Goal: Task Accomplishment & Management: Complete application form

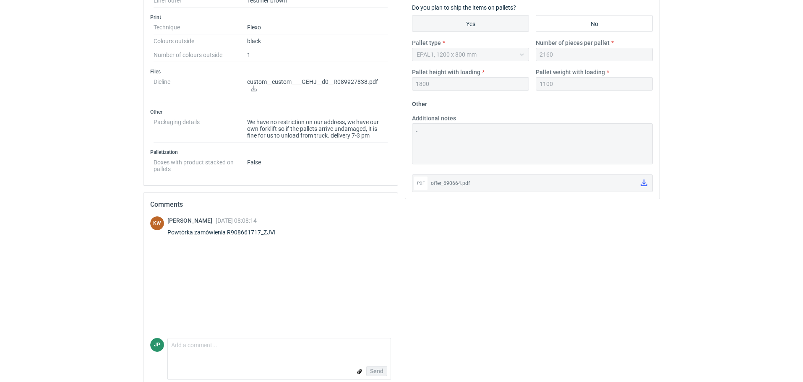
scroll to position [370, 0]
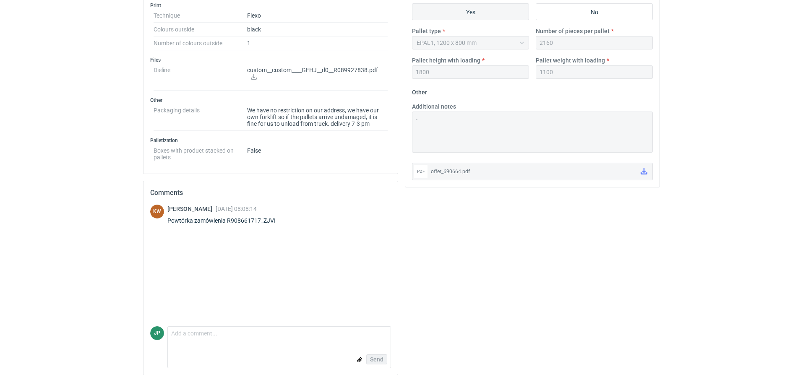
click at [216, 346] on form "Comment message Send" at bounding box center [279, 348] width 224 height 42
click at [194, 333] on textarea "Comment message" at bounding box center [279, 336] width 223 height 18
type textarea "WAGA PALETY 300kg."
click at [380, 361] on span "Send" at bounding box center [376, 360] width 13 height 6
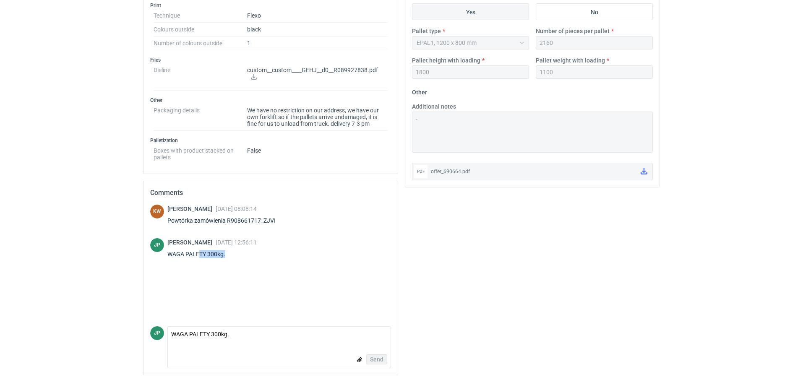
drag, startPoint x: 251, startPoint y: 262, endPoint x: 193, endPoint y: 256, distance: 58.6
click at [195, 260] on div "KW [PERSON_NAME] [DATE] 08:08:14 Powtórka zamówienia R908661717_ZJVI JP Justyna…" at bounding box center [270, 266] width 241 height 122
click at [257, 266] on div "KW [PERSON_NAME] [DATE] 08:08:14 Powtórka zamówienia R908661717_ZJVI JP Justyna…" at bounding box center [270, 266] width 241 height 122
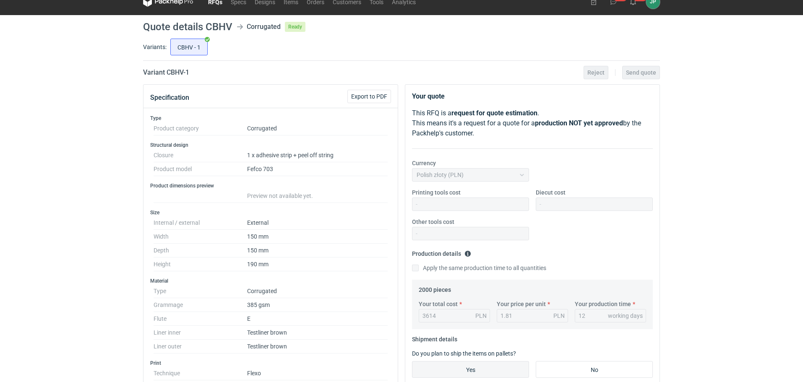
scroll to position [0, 0]
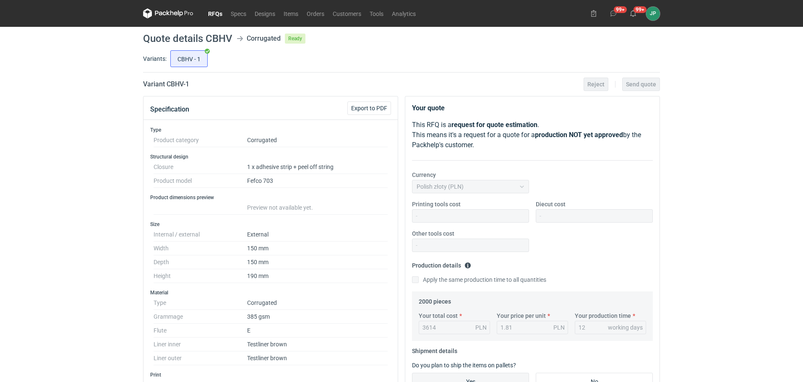
click at [220, 15] on link "RFQs" at bounding box center [215, 13] width 23 height 10
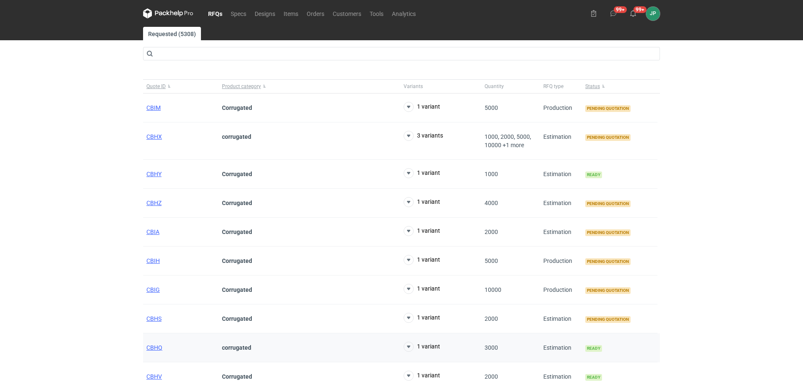
click at [157, 344] on div "CBHQ" at bounding box center [181, 348] width 76 height 29
click at [159, 347] on span "CBHQ" at bounding box center [154, 348] width 16 height 7
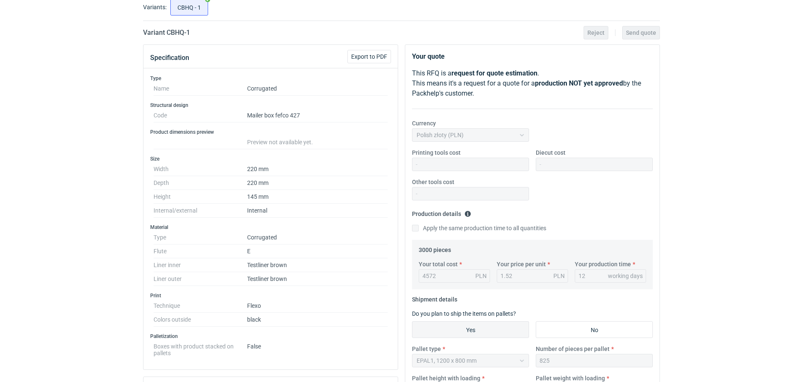
scroll to position [126, 0]
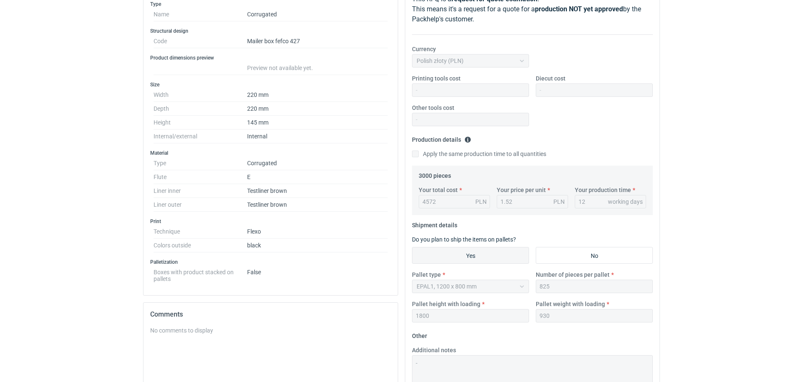
click at [47, 256] on html "RFQs Specs Designs Items Orders Customers Tools Analytics 99+ 99+ JP Justyna Po…" at bounding box center [401, 65] width 803 height 382
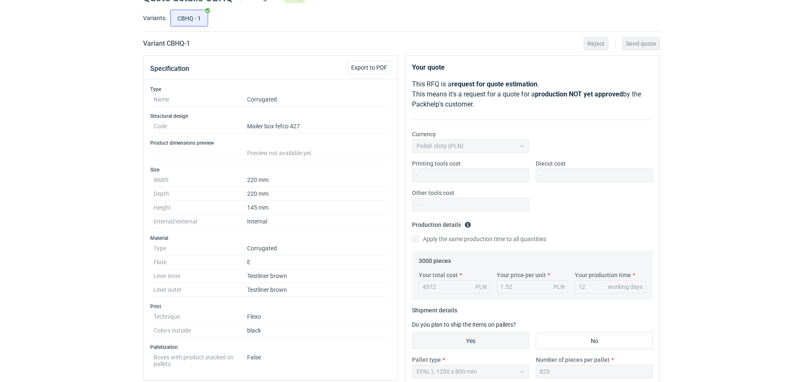
scroll to position [0, 0]
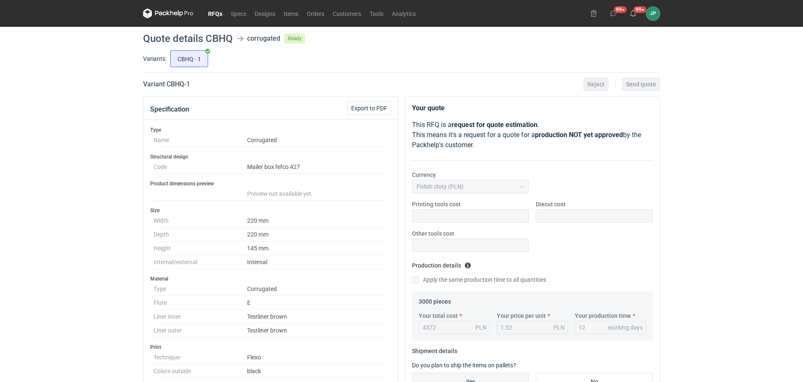
click at [207, 12] on link "RFQs" at bounding box center [215, 13] width 23 height 10
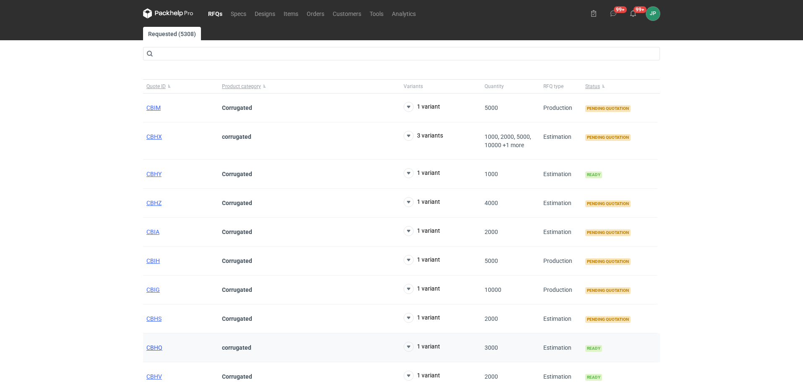
click at [154, 348] on span "CBHQ" at bounding box center [154, 348] width 16 height 7
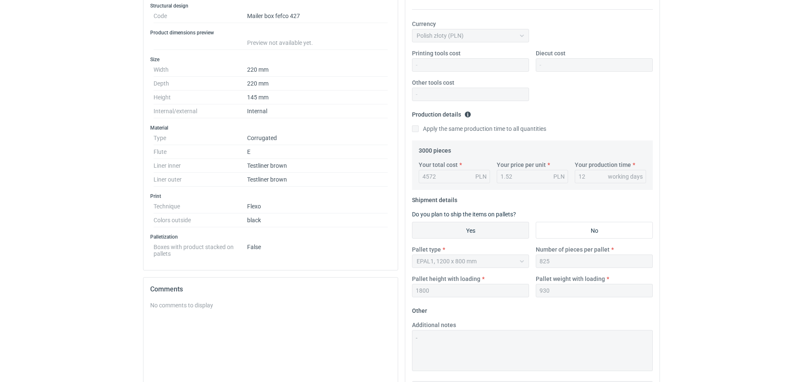
scroll to position [248, 0]
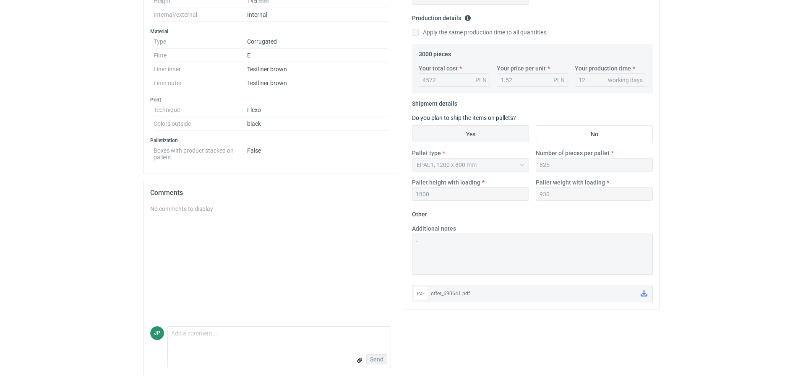
click at [223, 227] on div "No comments to display" at bounding box center [270, 266] width 241 height 122
click at [244, 345] on form "Comment message Send" at bounding box center [279, 348] width 224 height 42
click at [234, 341] on textarea "Comment message" at bounding box center [279, 336] width 223 height 18
type textarea "A"
type textarea "PALETA 300kg"
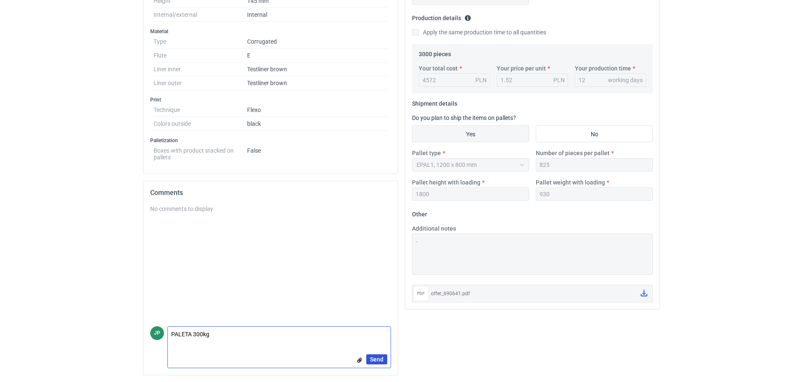
click at [385, 358] on button "Send" at bounding box center [376, 360] width 21 height 10
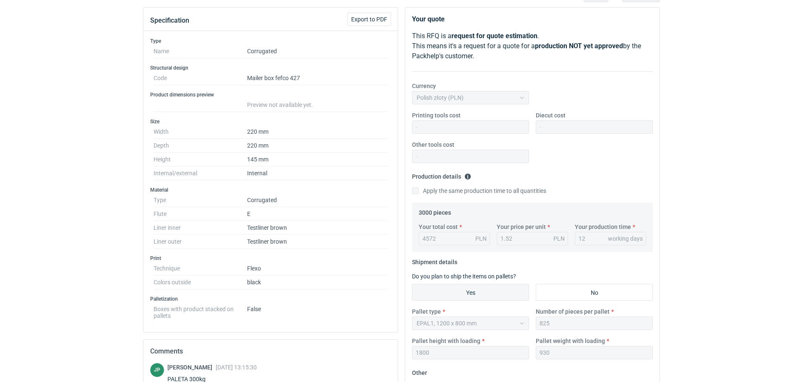
scroll to position [0, 0]
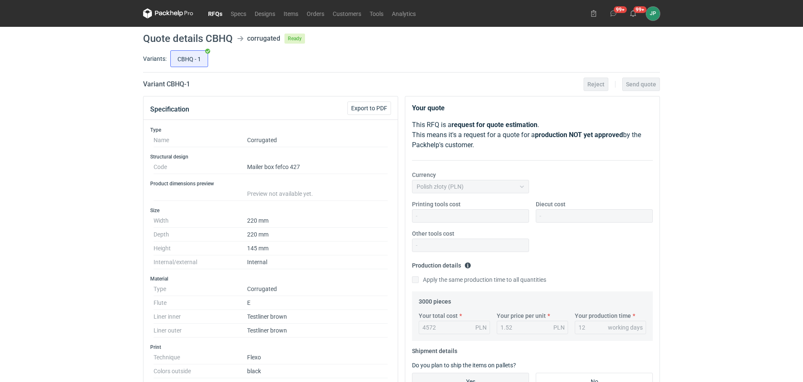
click at [215, 12] on link "RFQs" at bounding box center [215, 13] width 23 height 10
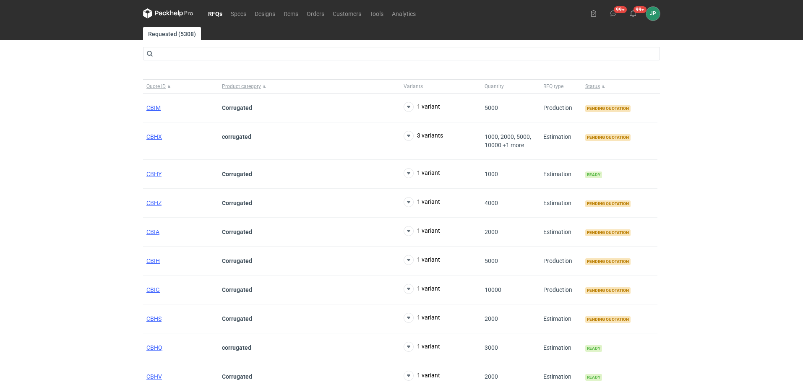
click at [94, 255] on div "RFQs Specs Designs Items Orders Customers Tools Analytics 99+ 99+ JP Justyna Po…" at bounding box center [401, 191] width 803 height 382
click at [149, 204] on span "CBHZ" at bounding box center [153, 203] width 15 height 7
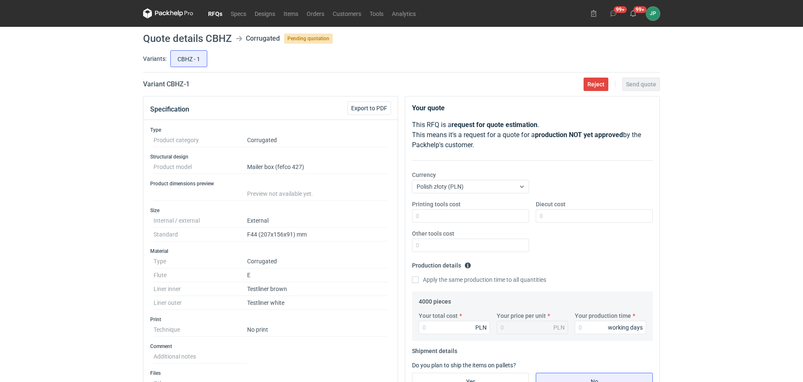
click at [210, 10] on link "RFQs" at bounding box center [215, 13] width 23 height 10
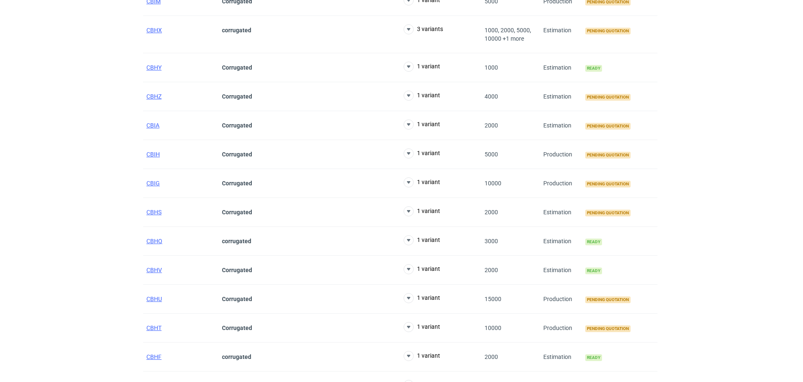
scroll to position [84, 0]
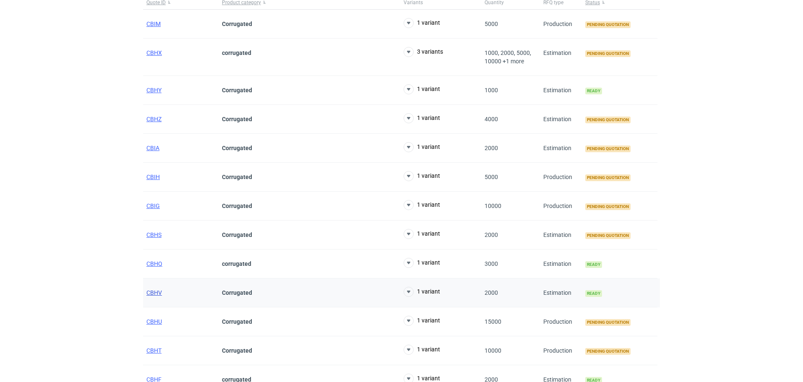
click at [157, 291] on span "CBHV" at bounding box center [154, 293] width 16 height 7
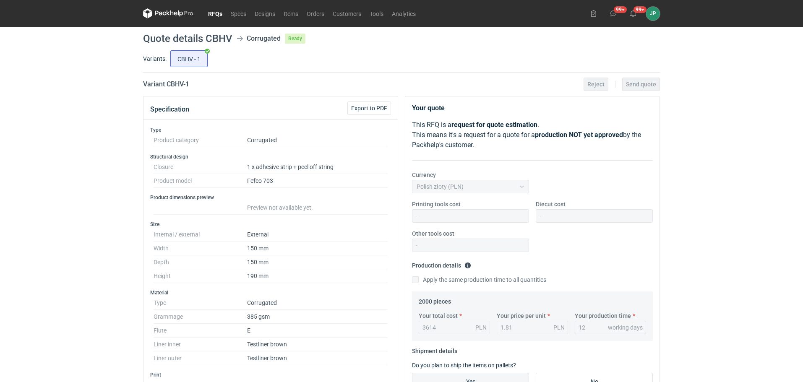
click at [209, 13] on link "RFQs" at bounding box center [215, 13] width 23 height 10
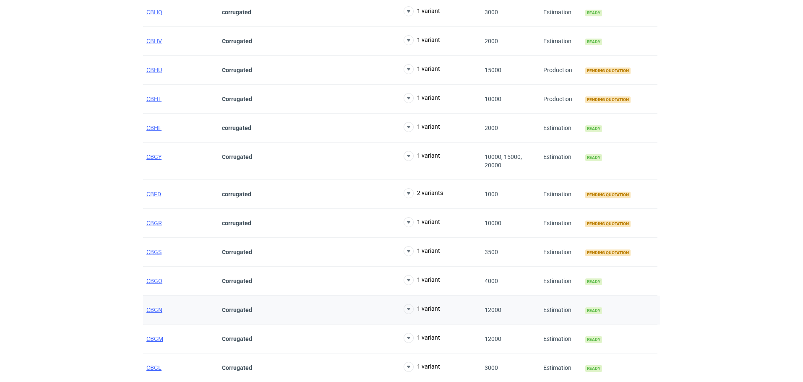
scroll to position [294, 0]
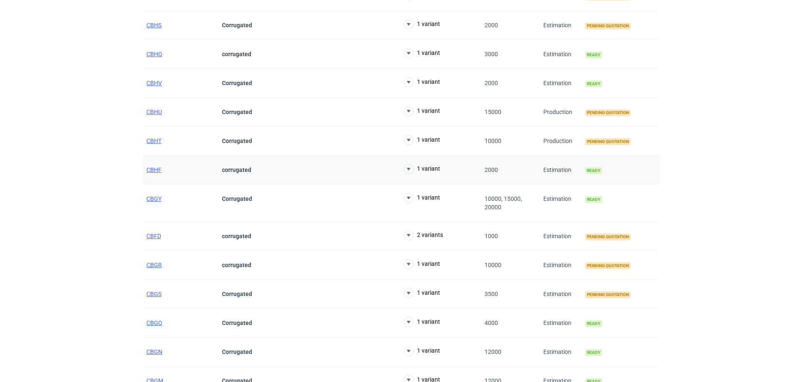
click at [154, 165] on div "CBHF" at bounding box center [181, 170] width 76 height 29
click at [156, 168] on span "CBHF" at bounding box center [153, 170] width 15 height 7
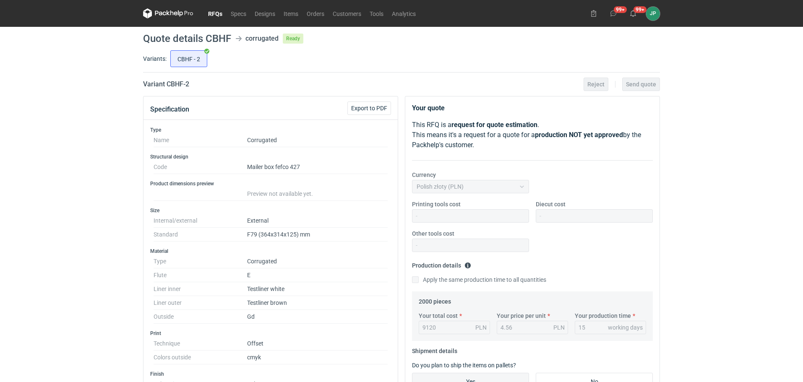
click at [215, 14] on link "RFQs" at bounding box center [215, 13] width 23 height 10
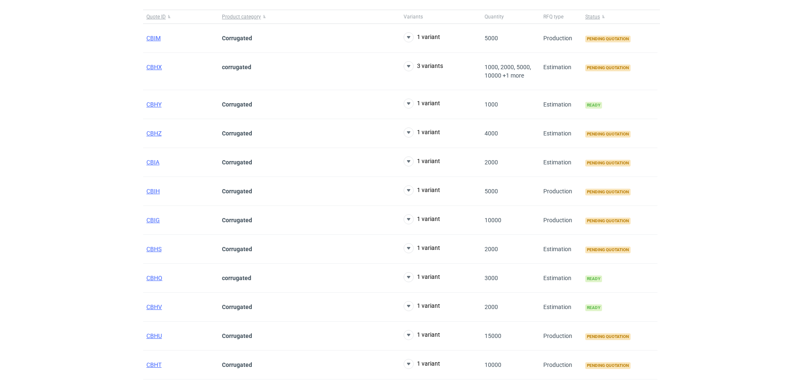
scroll to position [84, 0]
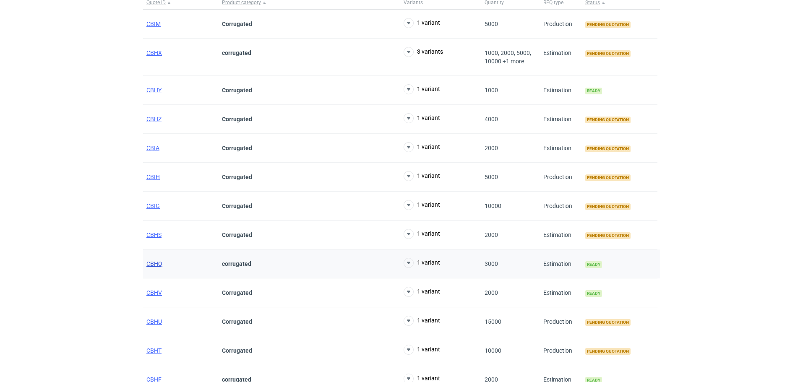
click at [155, 262] on span "CBHQ" at bounding box center [154, 264] width 16 height 7
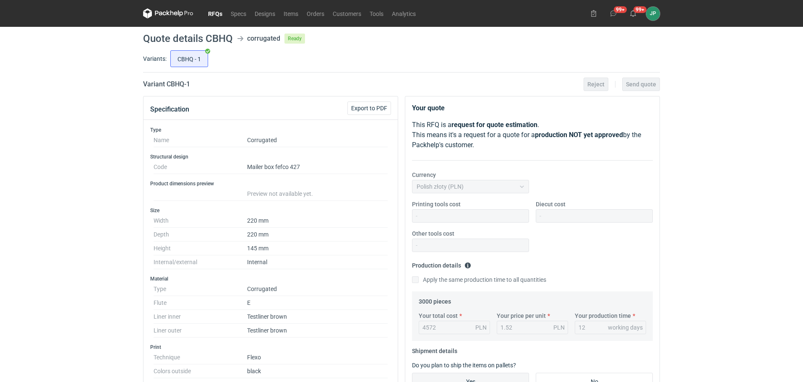
click at [212, 14] on link "RFQs" at bounding box center [215, 13] width 23 height 10
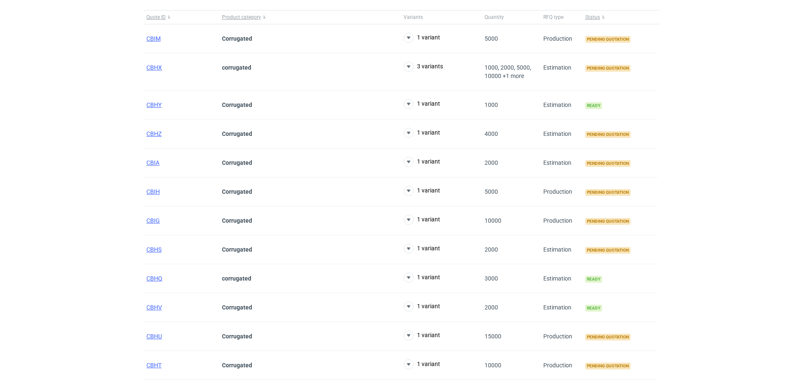
scroll to position [84, 0]
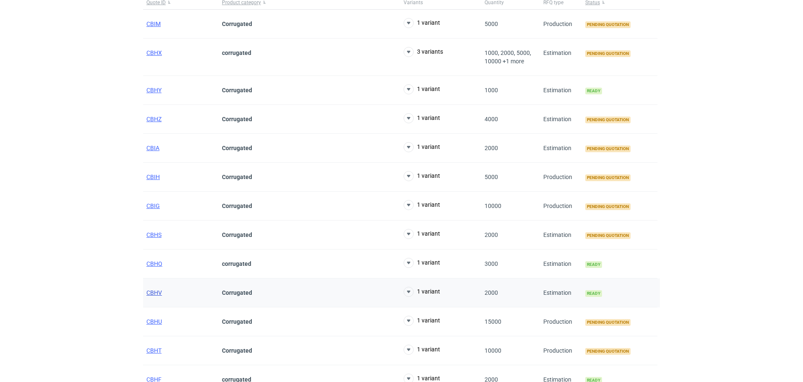
click at [154, 292] on span "CBHV" at bounding box center [154, 293] width 16 height 7
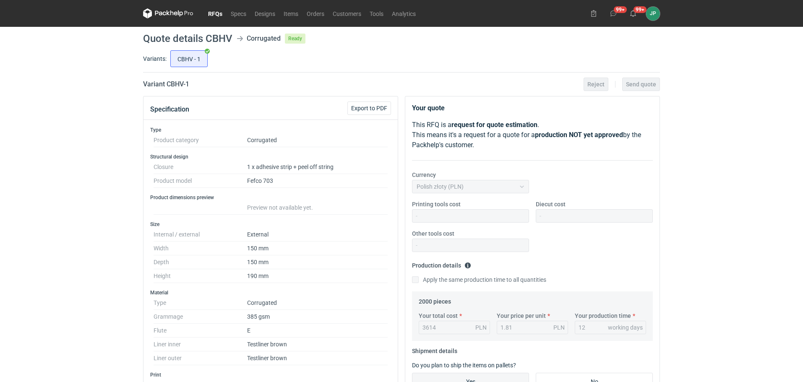
click at [220, 8] on link "RFQs" at bounding box center [215, 13] width 23 height 10
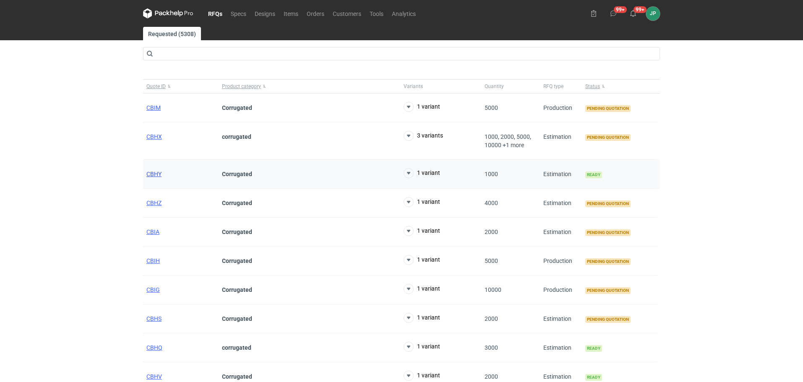
click at [154, 175] on span "CBHY" at bounding box center [153, 174] width 15 height 7
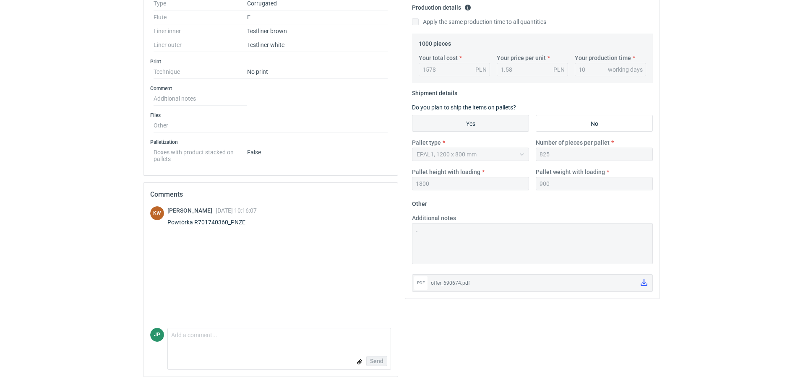
scroll to position [260, 0]
click at [209, 341] on textarea "Comment message" at bounding box center [279, 336] width 223 height 18
type textarea "PALETA 250kg"
click at [379, 359] on span "Send" at bounding box center [376, 360] width 13 height 6
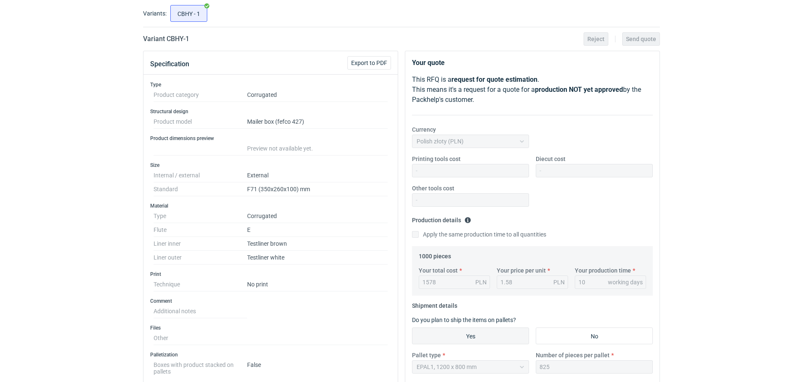
scroll to position [0, 0]
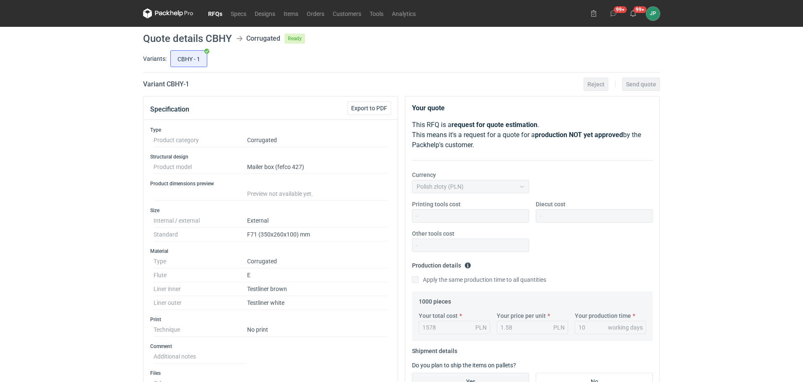
click at [211, 14] on link "RFQs" at bounding box center [215, 13] width 23 height 10
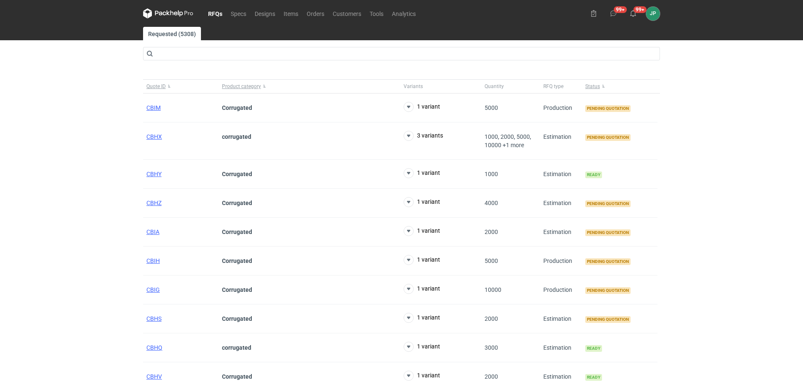
click at [80, 203] on div "RFQs Specs Designs Items Orders Customers Tools Analytics 99+ 99+ JP Justyna Po…" at bounding box center [401, 191] width 803 height 382
click at [158, 203] on span "CBHZ" at bounding box center [153, 203] width 15 height 7
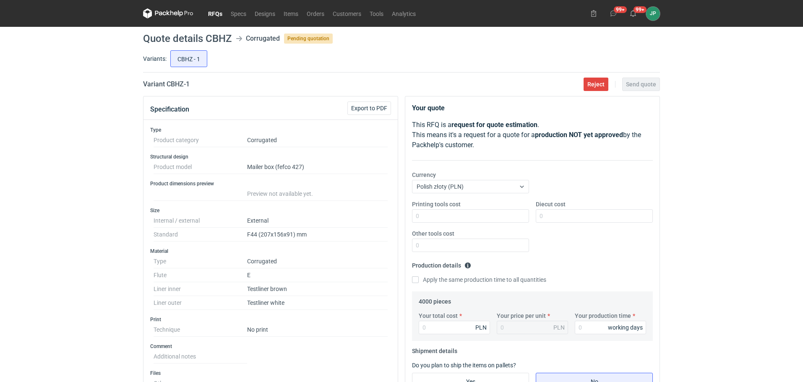
click at [214, 16] on link "RFQs" at bounding box center [215, 13] width 23 height 10
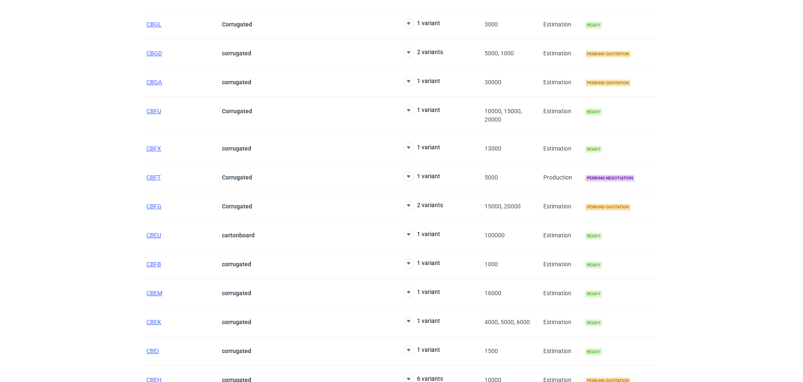
scroll to position [678, 0]
click at [154, 207] on span "CBFG" at bounding box center [153, 207] width 15 height 7
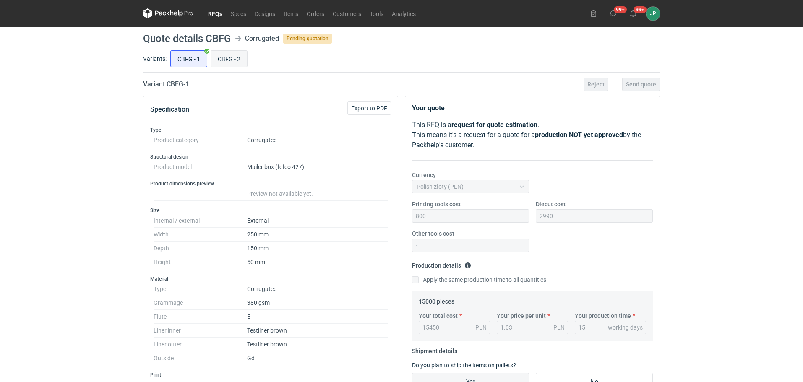
click at [232, 62] on input "CBFG - 2" at bounding box center [229, 59] width 36 height 16
radio input "true"
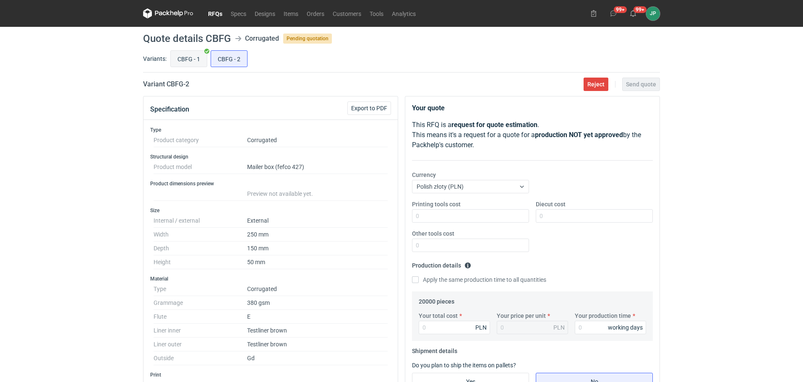
click at [192, 60] on input "CBFG - 1" at bounding box center [189, 59] width 36 height 16
radio input "true"
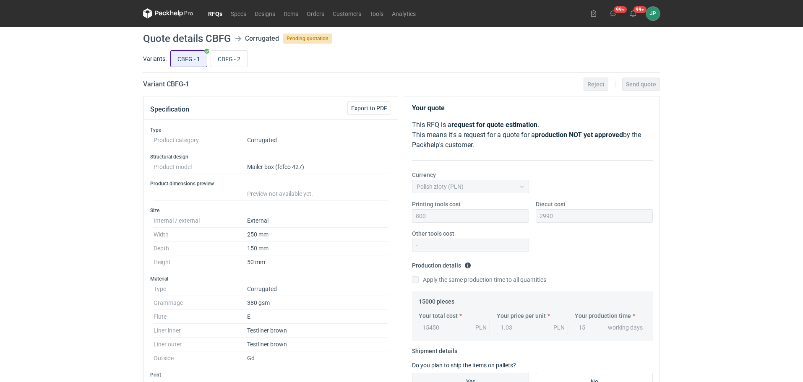
click at [194, 56] on input "CBFG - 1" at bounding box center [189, 59] width 36 height 16
click at [238, 58] on input "CBFG - 2" at bounding box center [229, 59] width 36 height 16
radio input "true"
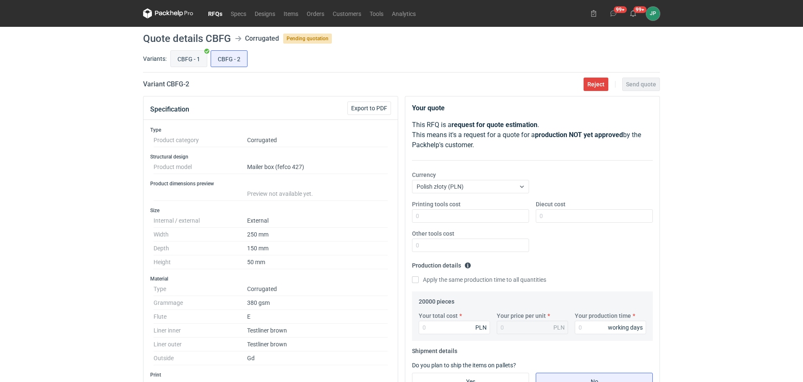
click at [194, 58] on input "CBFG - 1" at bounding box center [189, 59] width 36 height 16
radio input "true"
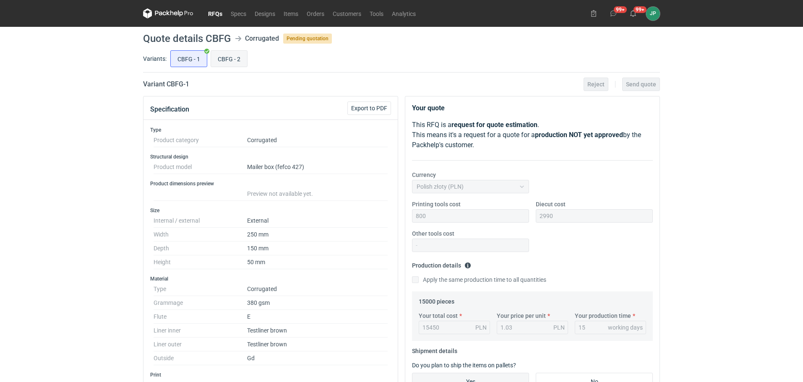
click at [221, 57] on input "CBFG - 2" at bounding box center [229, 59] width 36 height 16
radio input "true"
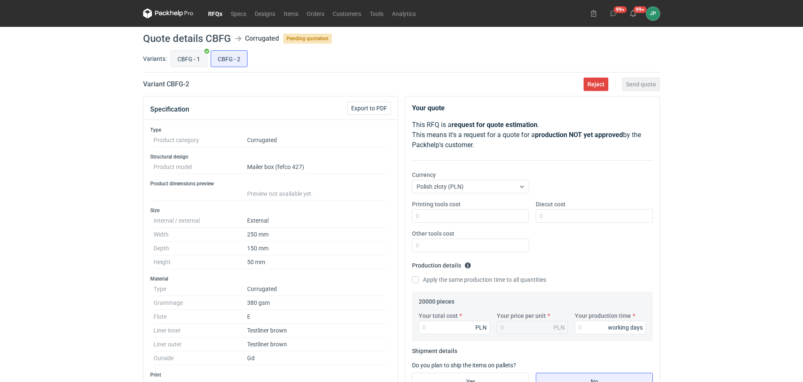
click at [186, 57] on input "CBFG - 1" at bounding box center [189, 59] width 36 height 16
radio input "true"
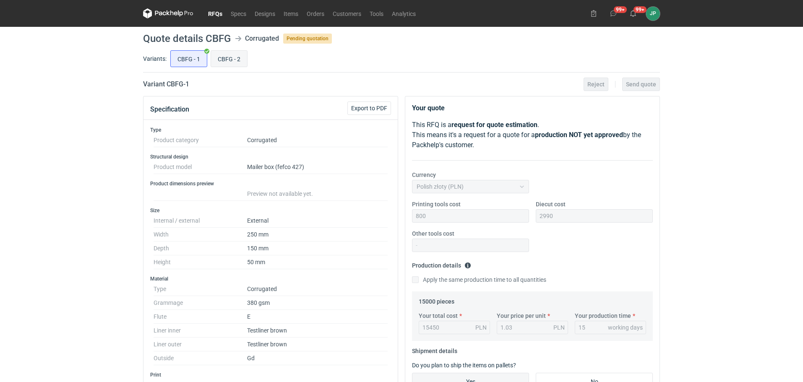
click at [237, 59] on input "CBFG - 2" at bounding box center [229, 59] width 36 height 16
radio input "true"
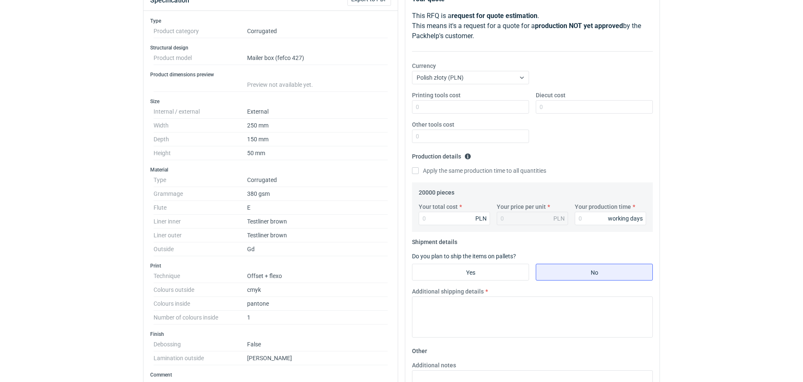
scroll to position [42, 0]
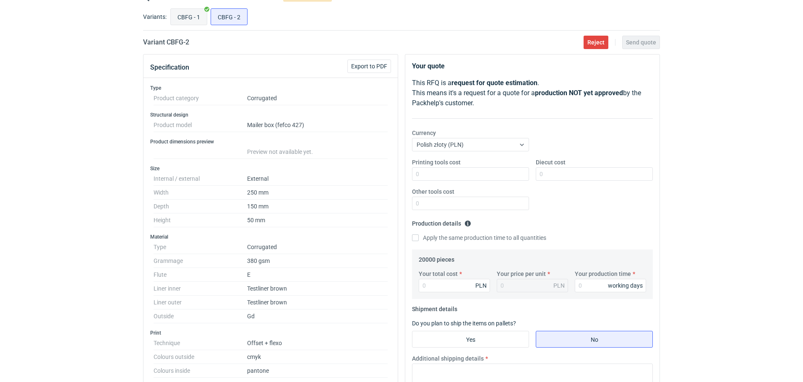
click at [193, 16] on input "CBFG - 1" at bounding box center [189, 17] width 36 height 16
radio input "true"
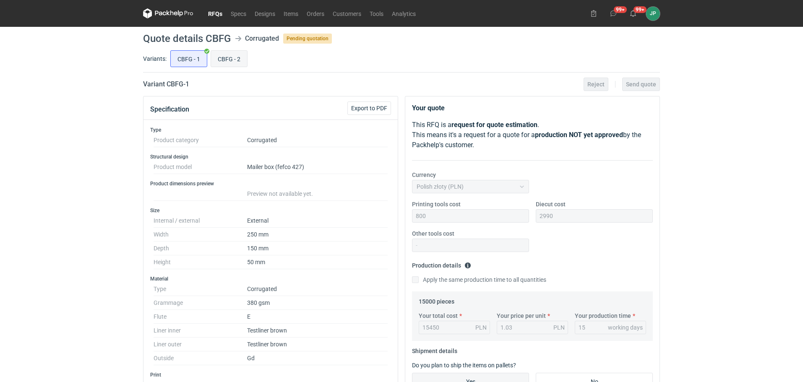
click at [229, 59] on input "CBFG - 2" at bounding box center [229, 59] width 36 height 16
radio input "true"
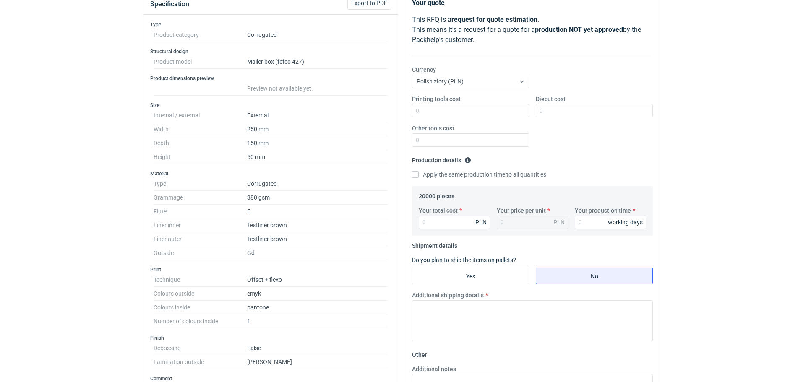
scroll to position [42, 0]
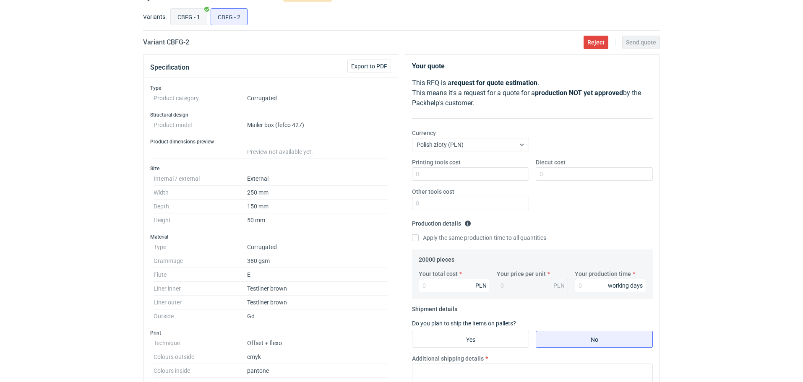
click at [196, 18] on input "CBFG - 1" at bounding box center [189, 17] width 36 height 16
radio input "true"
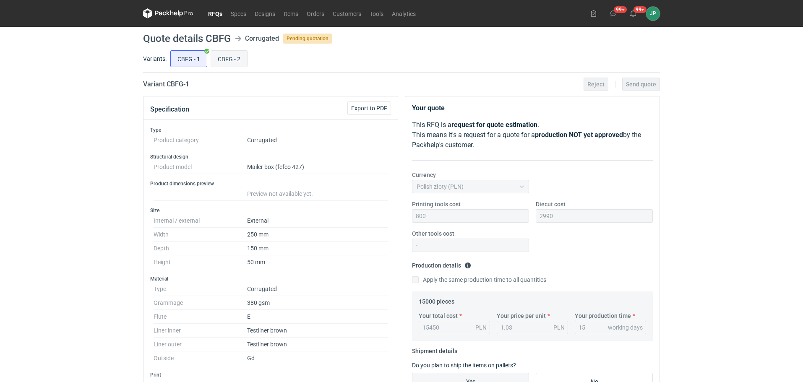
click at [223, 62] on input "CBFG - 2" at bounding box center [229, 59] width 36 height 16
radio input "true"
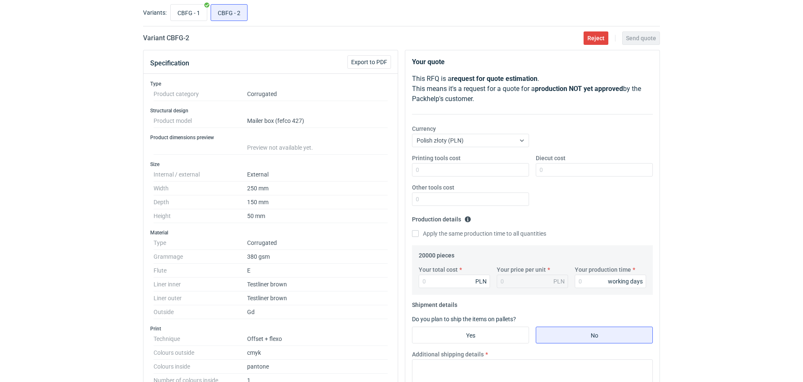
scroll to position [42, 0]
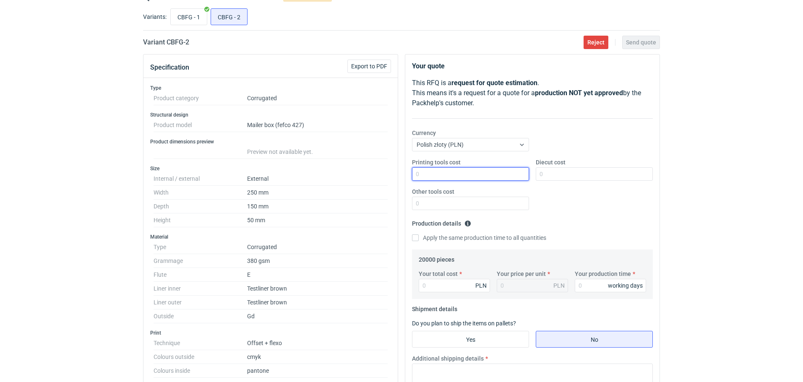
click at [441, 175] on input "Printing tools cost" at bounding box center [470, 173] width 117 height 13
click at [612, 176] on input "Diecut cost" at bounding box center [594, 173] width 117 height 13
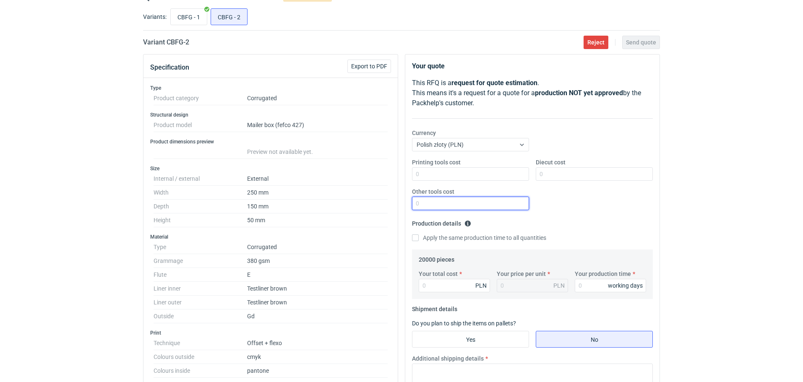
click at [488, 203] on input "Other tools cost" at bounding box center [470, 203] width 117 height 13
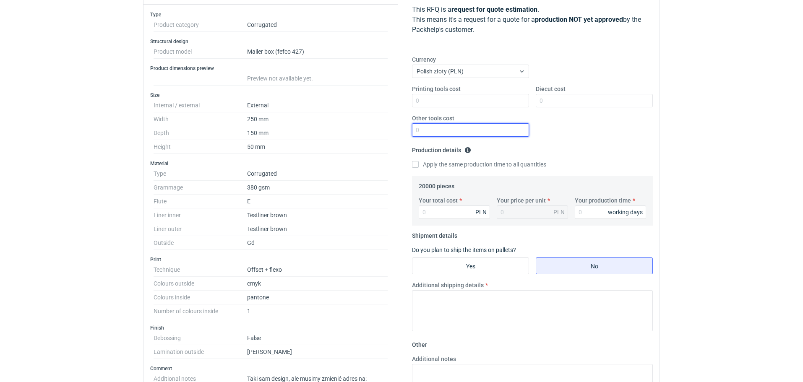
scroll to position [126, 0]
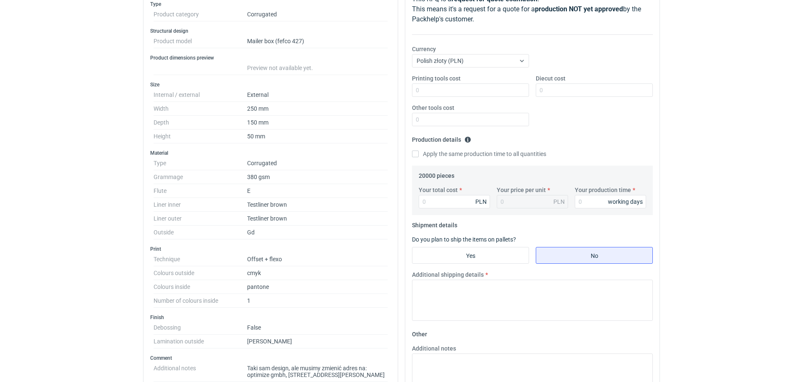
click at [284, 238] on dd "Gd" at bounding box center [317, 233] width 141 height 14
click at [50, 256] on html "RFQs Specs Designs Items Orders Customers Tools Analytics 99+ 99+ JP Justyna Po…" at bounding box center [401, 65] width 803 height 382
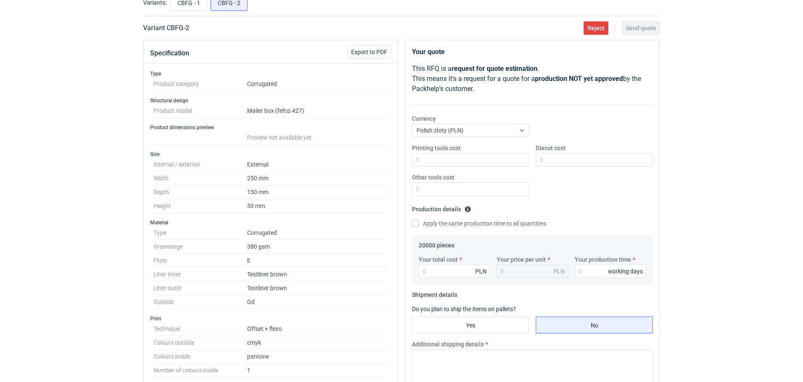
scroll to position [0, 0]
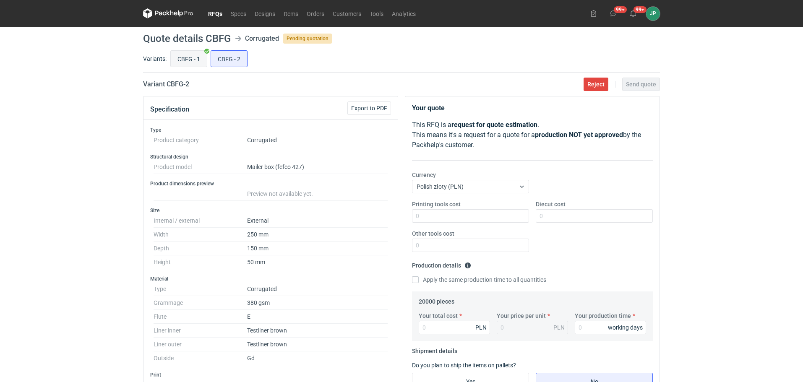
click at [177, 59] on input "CBFG - 1" at bounding box center [189, 59] width 36 height 16
radio input "true"
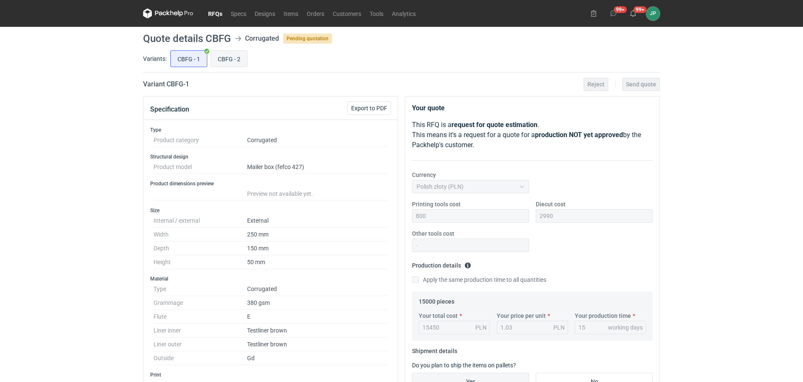
click at [231, 65] on input "CBFG - 2" at bounding box center [229, 59] width 36 height 16
radio input "true"
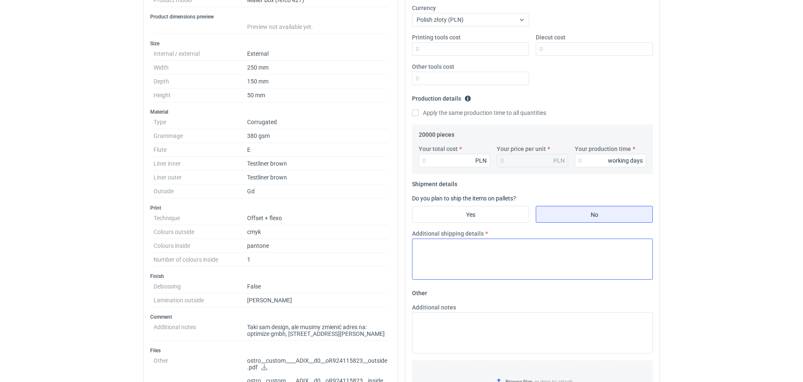
scroll to position [168, 0]
click at [458, 215] on input "Yes" at bounding box center [471, 214] width 116 height 16
radio input "true"
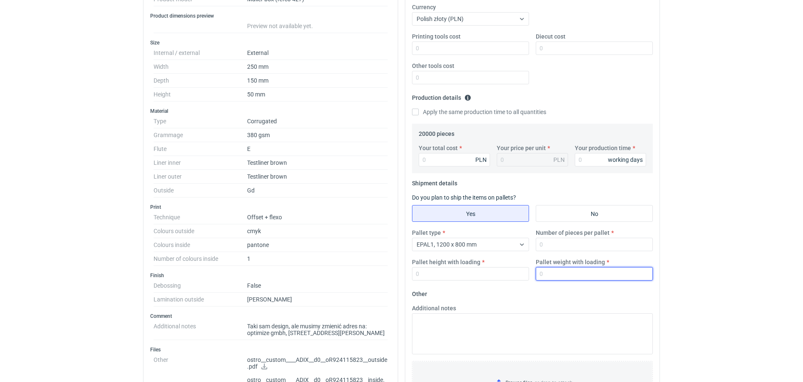
click at [581, 275] on input "Pallet weight with loading" at bounding box center [594, 273] width 117 height 13
click at [727, 214] on html "RFQs Specs Designs Items Orders Customers Tools Analytics 99+ 99+ JP Justyna Po…" at bounding box center [401, 23] width 803 height 382
drag, startPoint x: 573, startPoint y: 275, endPoint x: 377, endPoint y: 282, distance: 195.7
click at [377, 282] on div "Specification Export to PDF Type Product category Corrugated Structural design …" at bounding box center [402, 290] width 524 height 724
type input "460"
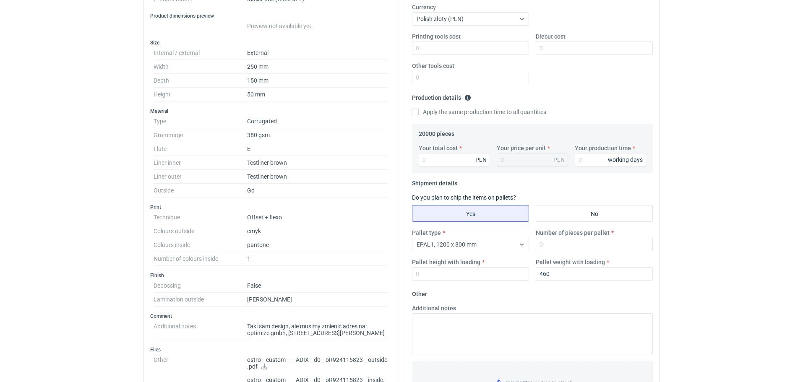
drag, startPoint x: 741, startPoint y: 189, endPoint x: 738, endPoint y: 193, distance: 4.9
click at [739, 191] on div "RFQs Specs Designs Items Orders Customers Tools Analytics 99+ 99+ JP Justyna Po…" at bounding box center [401, 23] width 803 height 382
click at [432, 279] on input "Pallet height with loading" at bounding box center [470, 273] width 117 height 13
type input "1800"
click at [584, 245] on input "Number of pieces per pallet" at bounding box center [594, 244] width 117 height 13
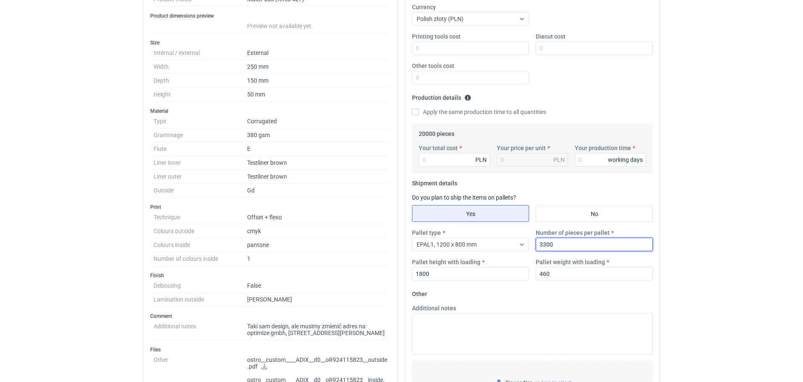
type input "3300"
drag, startPoint x: 743, startPoint y: 250, endPoint x: 670, endPoint y: 238, distance: 74.0
click at [743, 214] on html "RFQs Specs Designs Items Orders Customers Tools Analytics 99+ 99+ JP Justyna Po…" at bounding box center [401, 23] width 803 height 382
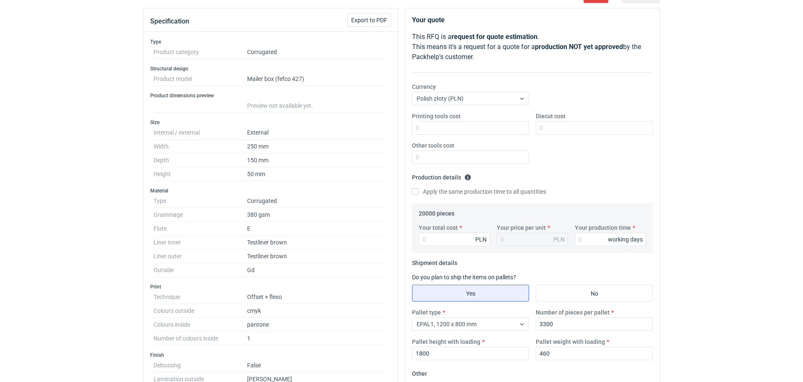
scroll to position [126, 0]
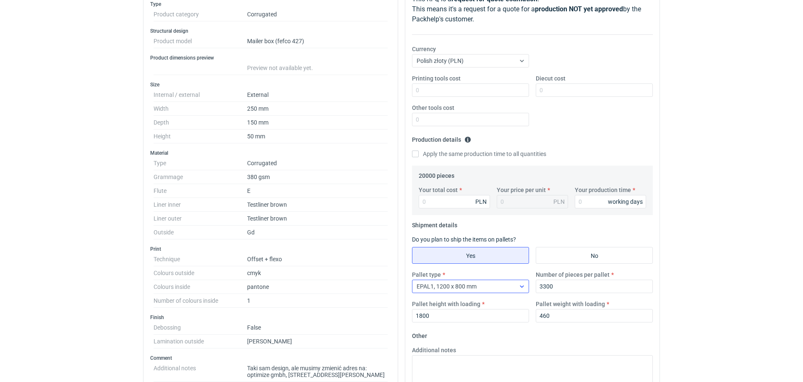
click at [501, 285] on div "EPAL1, 1200 x 800 mm" at bounding box center [464, 287] width 103 height 12
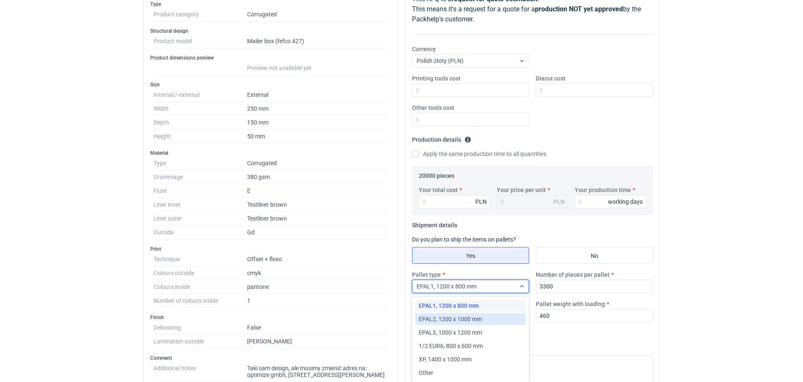
click at [467, 319] on span "EPAL2, 1200 x 1000 mm" at bounding box center [450, 319] width 63 height 8
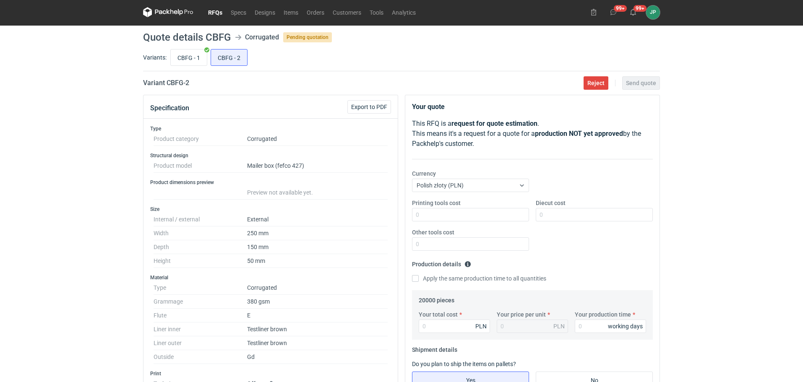
scroll to position [0, 0]
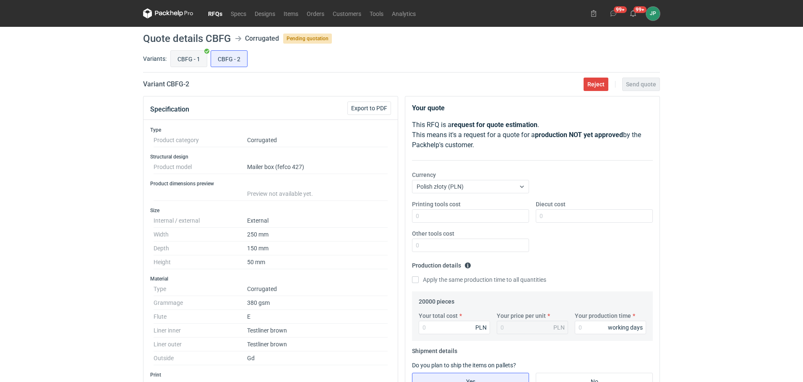
click at [174, 55] on input "CBFG - 1" at bounding box center [189, 59] width 36 height 16
radio input "true"
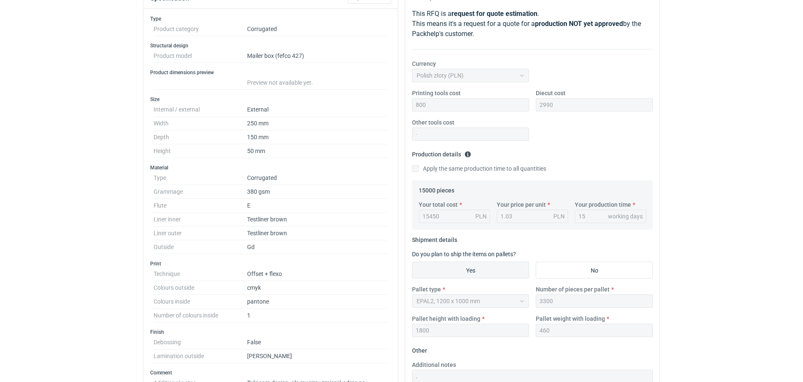
scroll to position [42, 0]
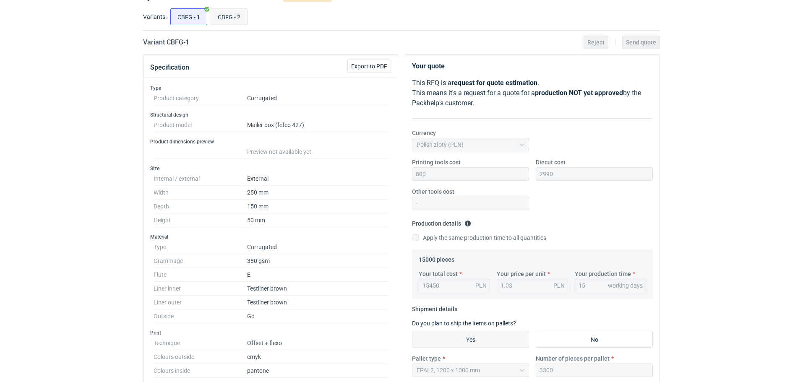
click at [222, 16] on input "CBFG - 2" at bounding box center [229, 17] width 36 height 16
radio input "true"
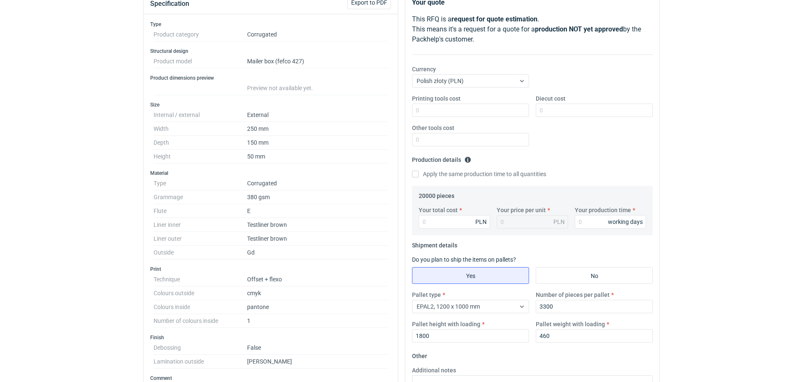
scroll to position [168, 0]
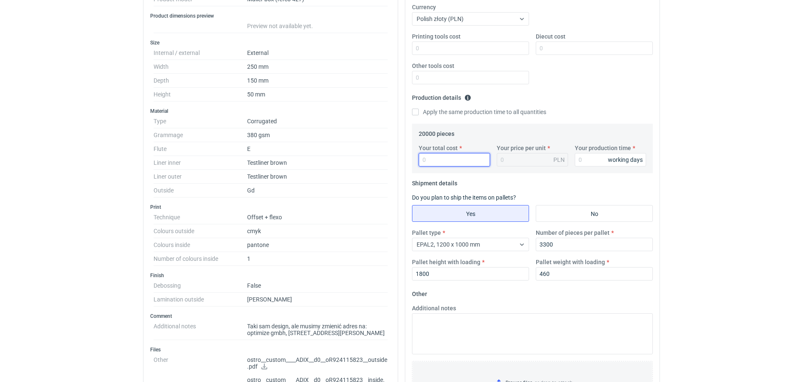
click at [452, 158] on input "Your total cost" at bounding box center [454, 159] width 71 height 13
type input "24600"
type input "1.23"
type input "24600"
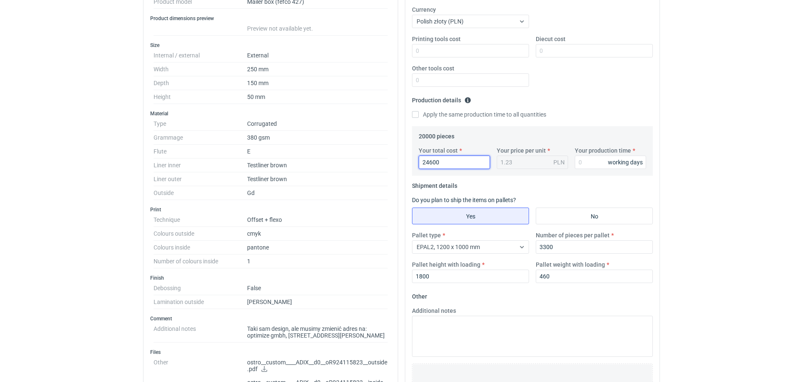
scroll to position [84, 0]
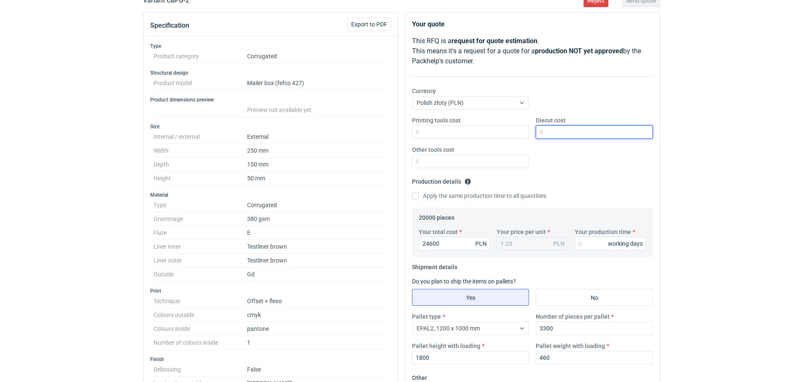
click at [558, 135] on input "Diecut cost" at bounding box center [594, 132] width 117 height 13
type input "2990"
drag, startPoint x: 717, startPoint y: 197, endPoint x: 511, endPoint y: 160, distance: 209.5
click at [714, 197] on div "RFQs Specs Designs Items Orders Customers Tools Analytics 99+ 99+ JP Justyna Po…" at bounding box center [401, 107] width 803 height 382
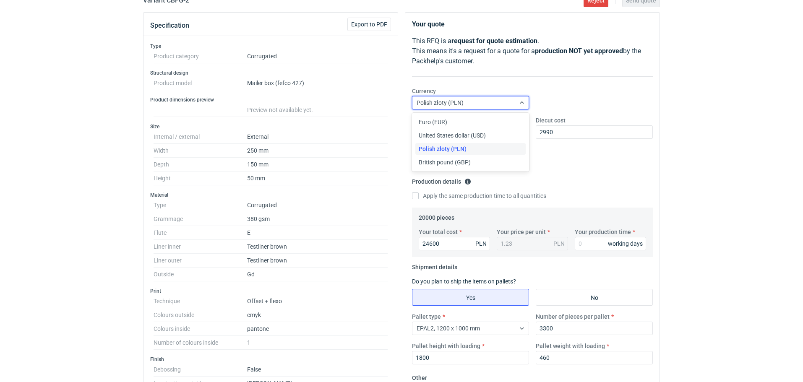
drag, startPoint x: 437, startPoint y: 100, endPoint x: 527, endPoint y: 90, distance: 90.8
click at [527, 90] on div "Currency option Polish złoty (PLN) selected, 3 of 4. 4 results available. Use U…" at bounding box center [471, 98] width 124 height 23
click at [577, 94] on div "Currency option Polish złoty (PLN) selected, 3 of 4. 4 results available. Use U…" at bounding box center [533, 101] width 248 height 29
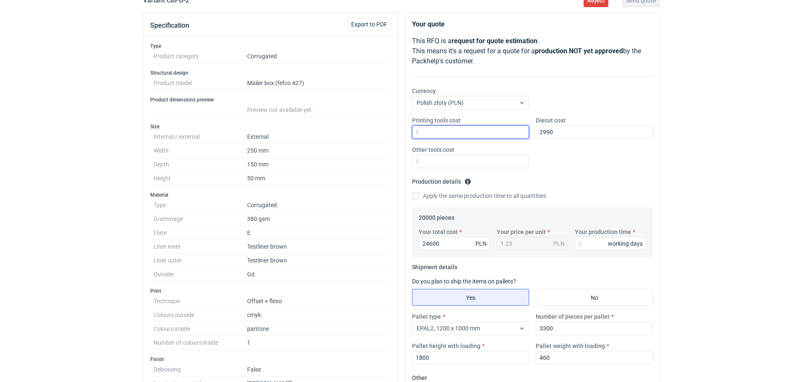
click at [467, 128] on input "Printing tools cost" at bounding box center [470, 132] width 117 height 13
type input "800"
drag, startPoint x: 694, startPoint y: 165, endPoint x: 630, endPoint y: 144, distance: 67.0
click at [693, 165] on div "RFQs Specs Designs Items Orders Customers Tools Analytics 99+ 99+ JP Justyna Po…" at bounding box center [401, 107] width 803 height 382
drag, startPoint x: 447, startPoint y: 133, endPoint x: 133, endPoint y: 124, distance: 314.1
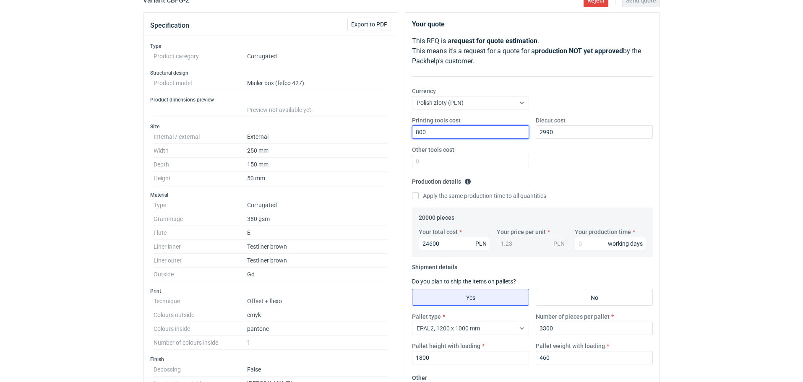
click at [139, 123] on div "RFQs Specs Designs Items Orders Customers Tools Analytics 99+ 99+ JP Justyna Po…" at bounding box center [401, 107] width 803 height 382
type input "800"
click at [722, 172] on div "RFQs Specs Designs Items Orders Customers Tools Analytics 99+ 99+ JP Justyna Po…" at bounding box center [401, 107] width 803 height 382
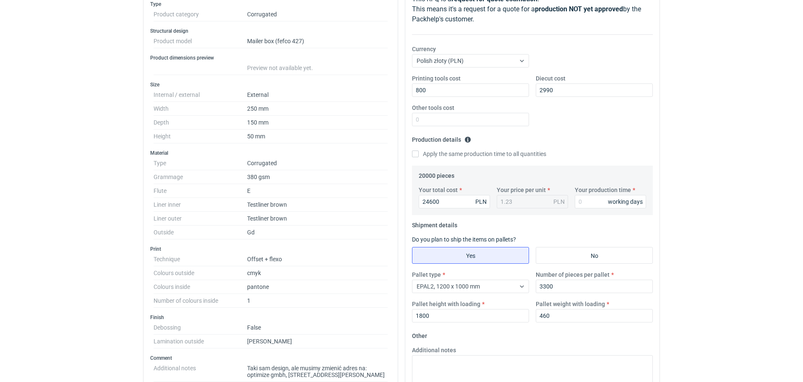
scroll to position [168, 0]
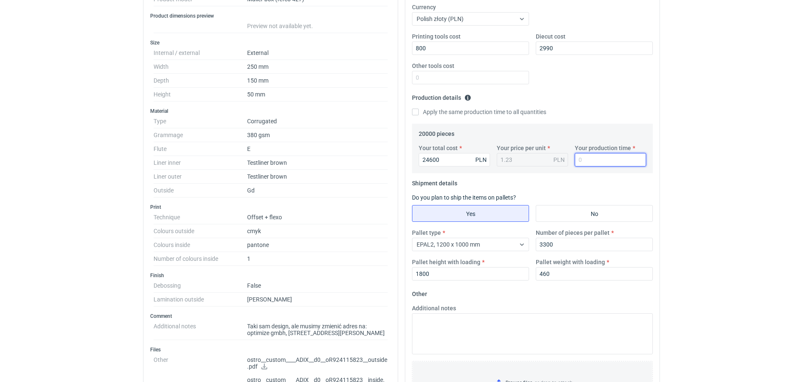
click at [586, 161] on input "Your production time" at bounding box center [610, 159] width 71 height 13
type input "15"
click at [749, 84] on div "RFQs Specs Designs Items Orders Customers Tools Analytics 99+ 99+ JP Justyna Po…" at bounding box center [401, 23] width 803 height 382
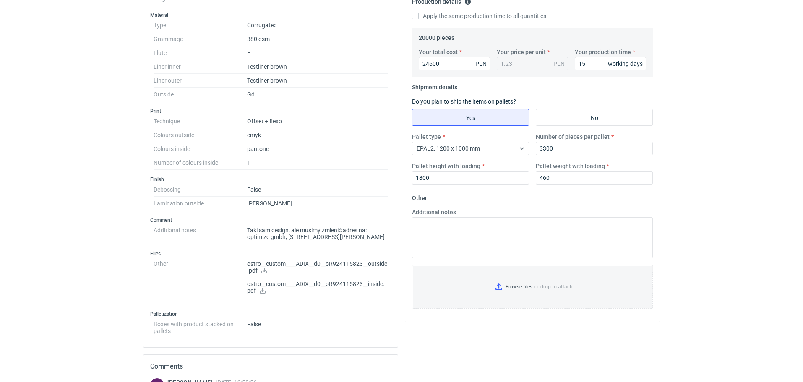
scroll to position [384, 0]
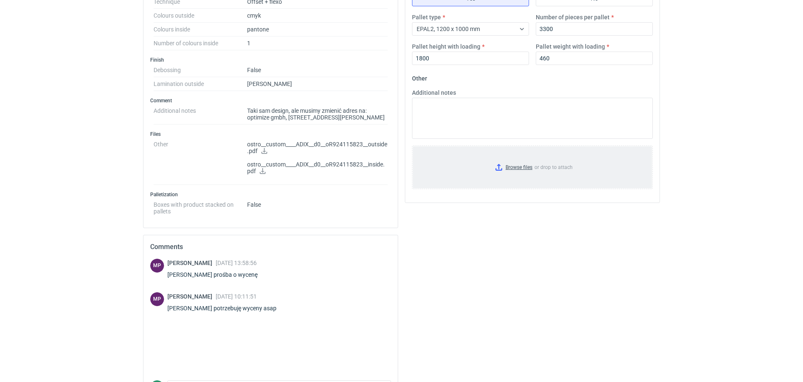
click at [502, 163] on input "Browse files or drop to attach" at bounding box center [532, 167] width 239 height 42
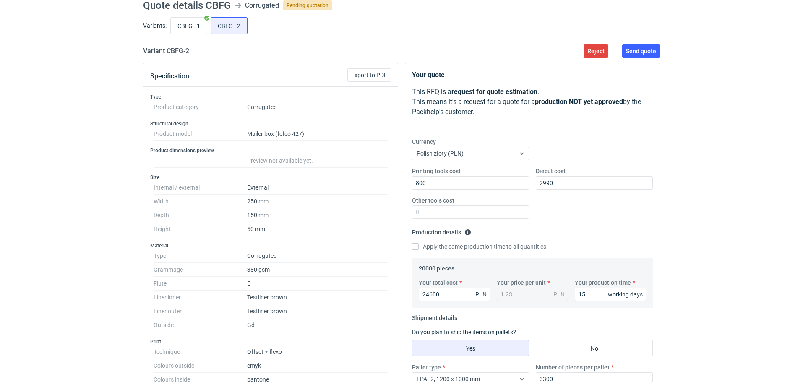
scroll to position [0, 0]
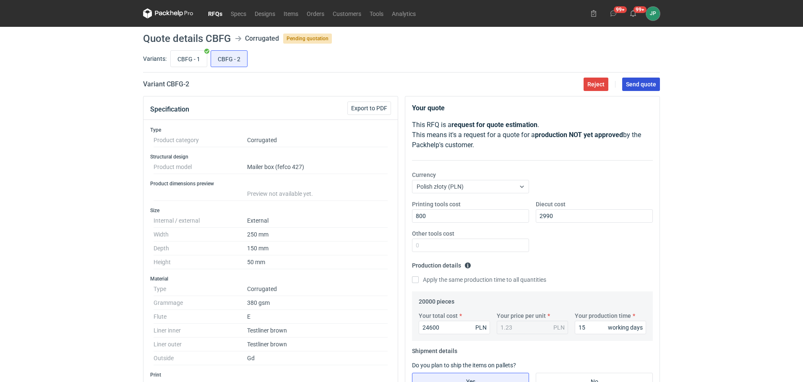
click at [634, 84] on span "Send quote" at bounding box center [641, 84] width 30 height 6
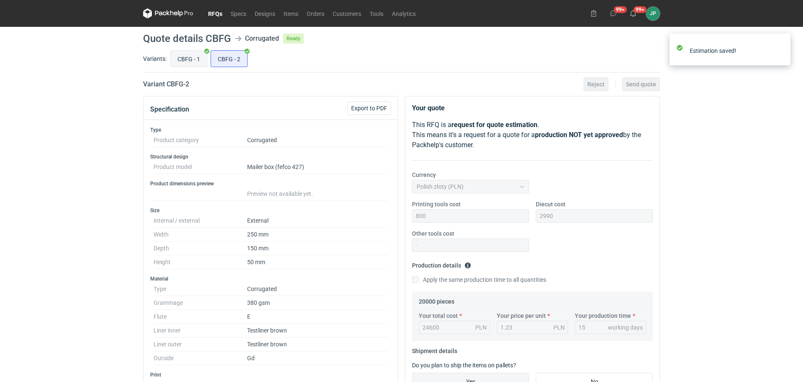
click at [190, 58] on input "CBFG - 1" at bounding box center [189, 59] width 36 height 16
radio input "true"
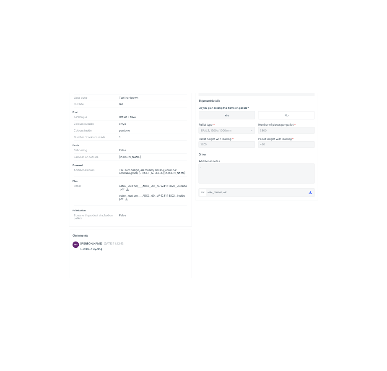
scroll to position [438, 0]
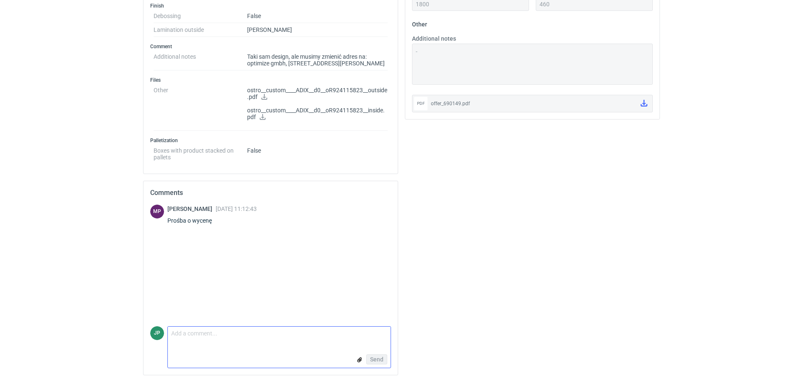
click at [221, 342] on textarea "Comment message" at bounding box center [279, 336] width 223 height 18
click at [260, 359] on div "Send" at bounding box center [279, 359] width 223 height 17
click at [267, 350] on form "Comment message Send" at bounding box center [279, 348] width 224 height 42
click at [319, 339] on textarea "Comment message" at bounding box center [279, 336] width 223 height 18
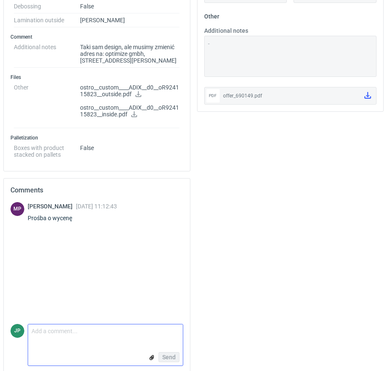
scroll to position [463, 0]
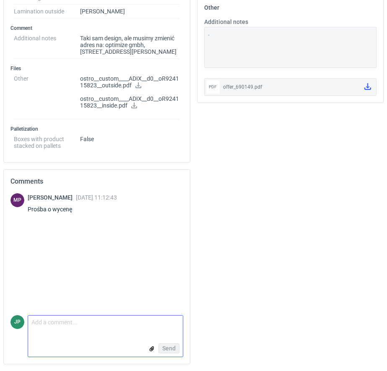
click at [153, 347] on input "file" at bounding box center [152, 348] width 7 height 9
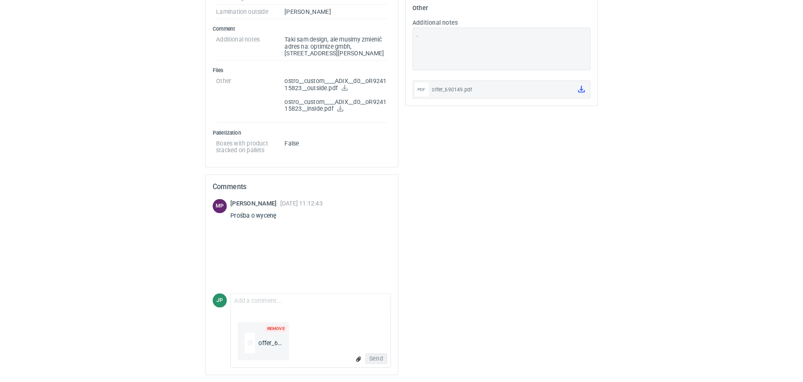
scroll to position [438, 0]
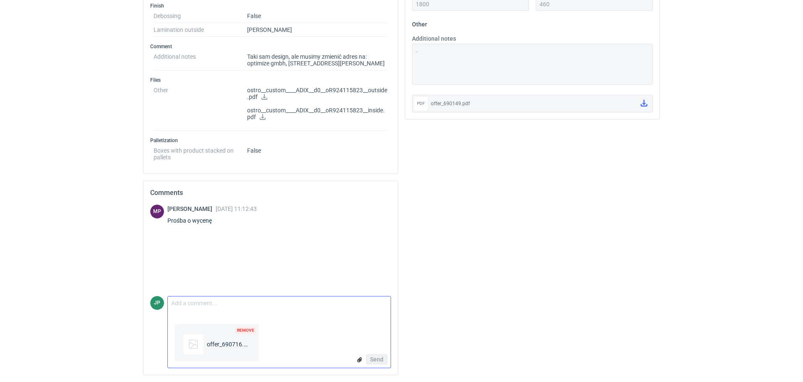
drag, startPoint x: 175, startPoint y: 311, endPoint x: 184, endPoint y: 311, distance: 8.8
click at [177, 311] on textarea "Comment message" at bounding box center [279, 306] width 223 height 18
click at [204, 305] on textarea "Aktualizacja zamówienia" at bounding box center [279, 306] width 223 height 18
drag, startPoint x: 205, startPoint y: 305, endPoint x: 319, endPoint y: 316, distance: 115.2
click at [319, 316] on form "Comment message Aktualizacja zamówienia Remove offer_690716.pdf Send" at bounding box center [279, 332] width 224 height 72
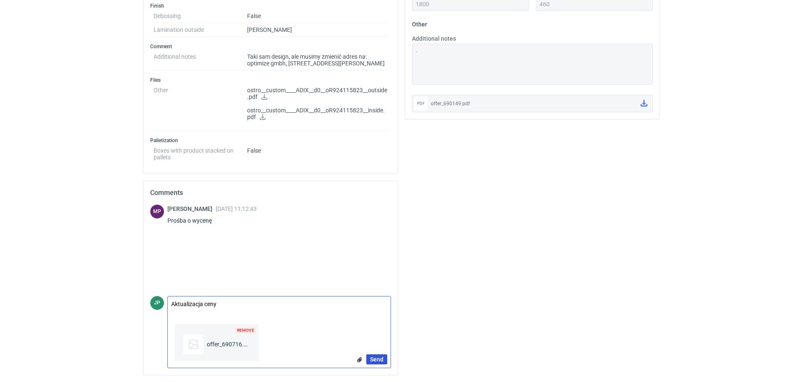
type textarea "Aktualizacja ceny"
click at [376, 358] on span "Send" at bounding box center [376, 360] width 13 height 6
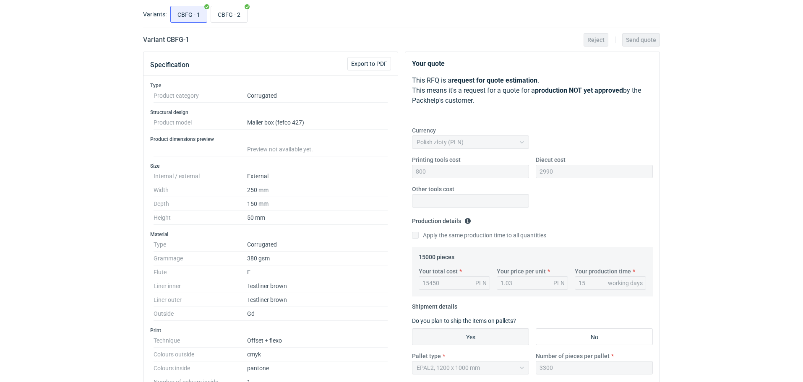
scroll to position [0, 0]
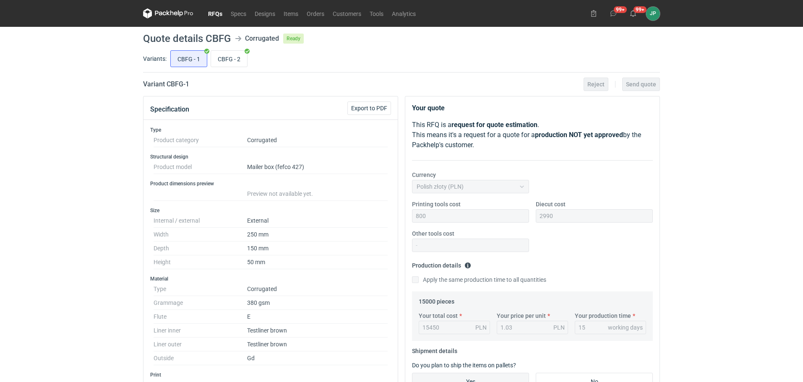
click at [215, 12] on link "RFQs" at bounding box center [215, 13] width 23 height 10
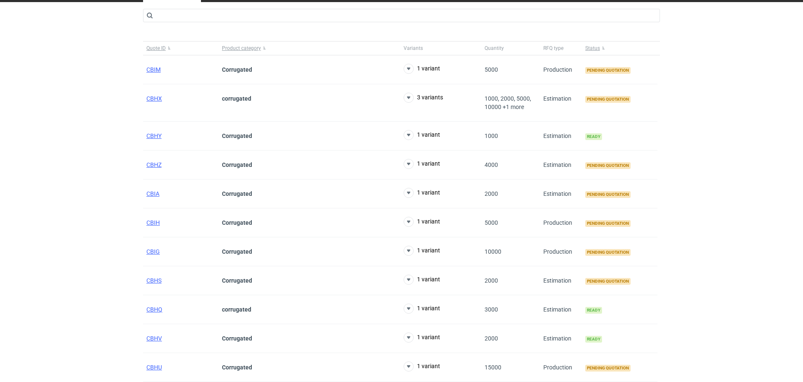
scroll to position [126, 0]
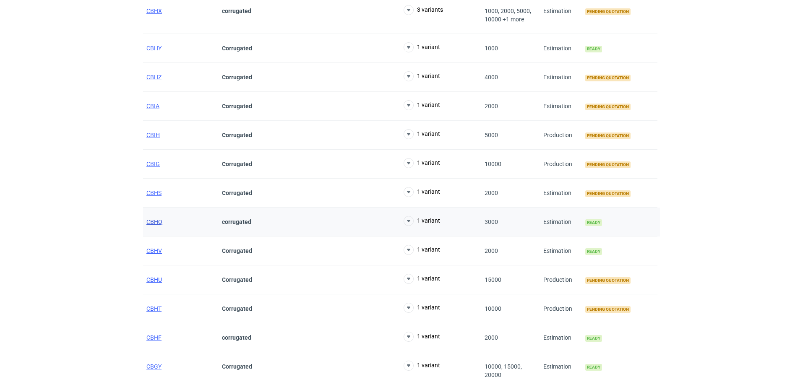
click at [154, 223] on span "CBHQ" at bounding box center [154, 222] width 16 height 7
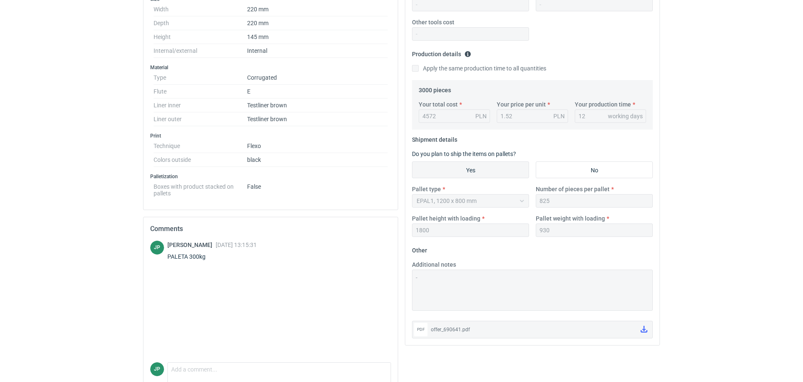
scroll to position [248, 0]
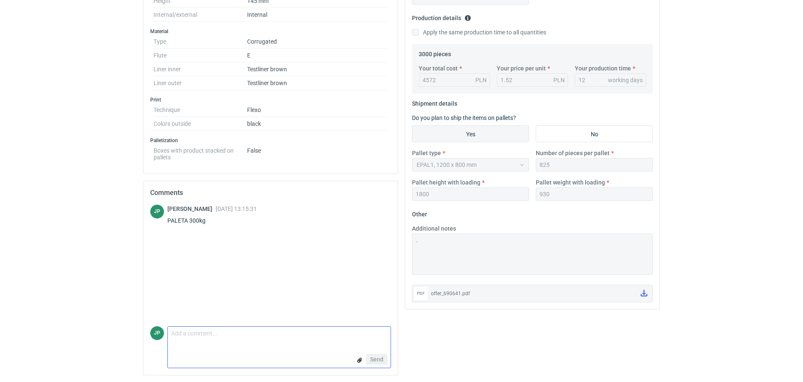
click at [244, 340] on textarea "Comment message" at bounding box center [279, 336] width 223 height 18
type textarea "k"
click at [306, 334] on textarea "Proszę o dodanie kosztów dodatkowych: klisza 1670zł" at bounding box center [279, 336] width 223 height 18
click at [342, 343] on textarea "Proszę o dodanie kosztów dodatkowych: klisza 1640zł" at bounding box center [279, 336] width 223 height 18
click at [338, 336] on textarea "Proszę o dodanie kosztów dodatkowych: klisza 1640zł, wykrojni 2470" at bounding box center [279, 336] width 223 height 18
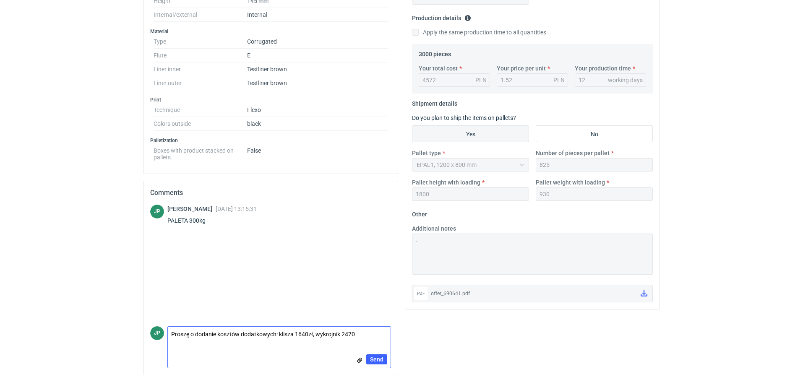
click at [369, 339] on textarea "Proszę o dodanie kosztów dodatkowych: klisza 1640zł, wykrojnik 2470" at bounding box center [279, 336] width 223 height 18
type textarea "Proszę o dodanie kosztów dodatkowych: klisza 1640zł, wykrojnik 2470zł"
click at [379, 358] on span "Send" at bounding box center [376, 360] width 13 height 6
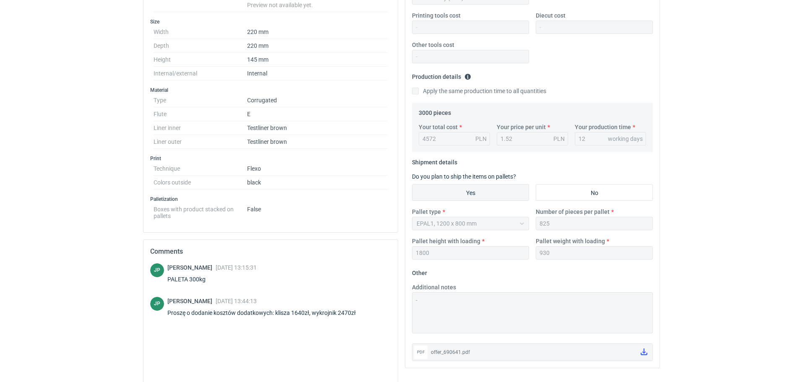
scroll to position [0, 0]
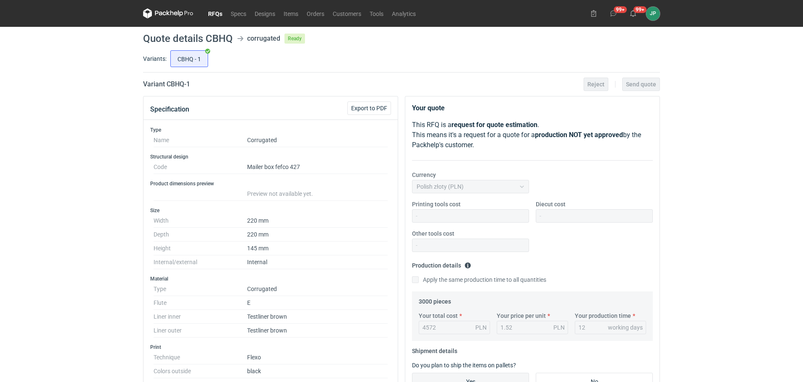
click at [210, 16] on link "RFQs" at bounding box center [215, 13] width 23 height 10
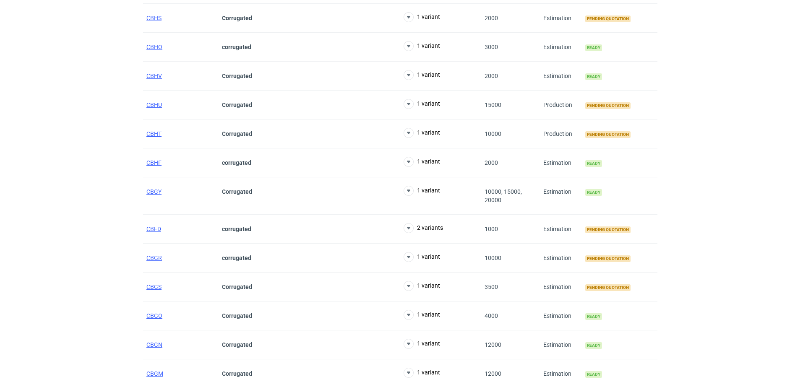
scroll to position [378, 0]
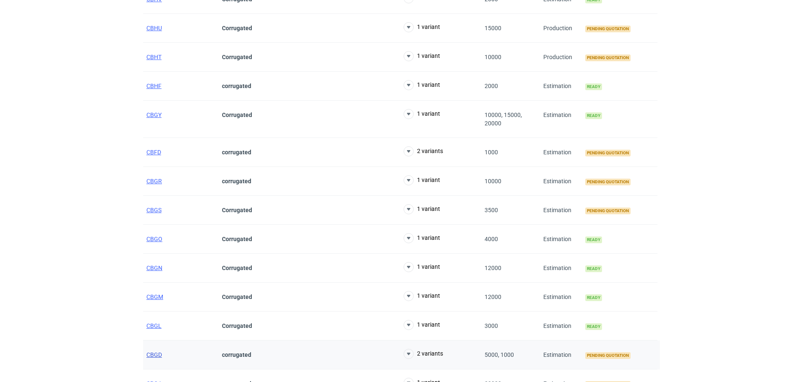
click at [155, 357] on span "CBGD" at bounding box center [154, 355] width 16 height 7
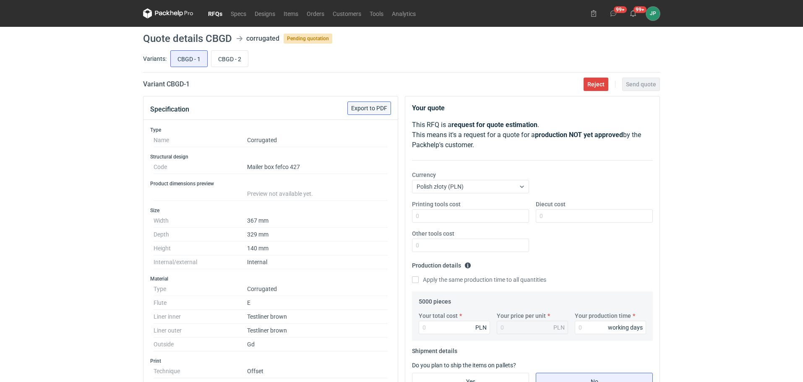
click at [368, 107] on span "Export to PDF" at bounding box center [369, 108] width 36 height 6
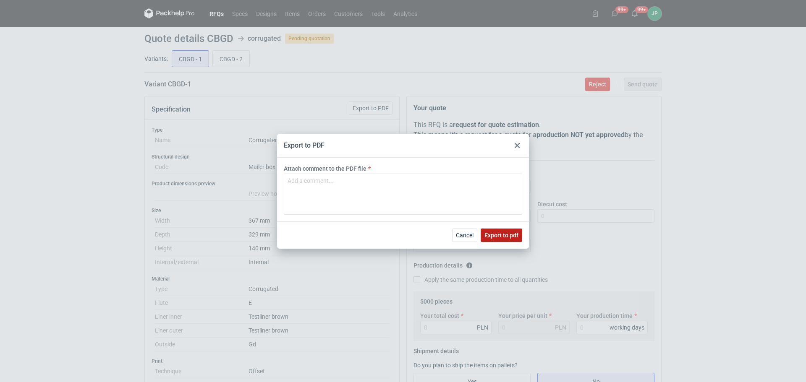
click at [511, 236] on span "Export to pdf" at bounding box center [501, 236] width 34 height 6
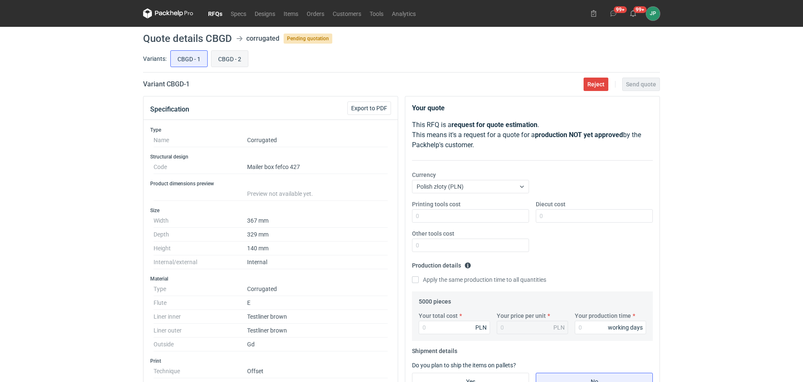
click at [219, 59] on input "CBGD - 2" at bounding box center [230, 59] width 37 height 16
radio input "true"
click at [194, 60] on input "CBGD - 1" at bounding box center [189, 59] width 37 height 16
radio input "true"
click at [228, 60] on input "CBGD - 2" at bounding box center [230, 59] width 37 height 16
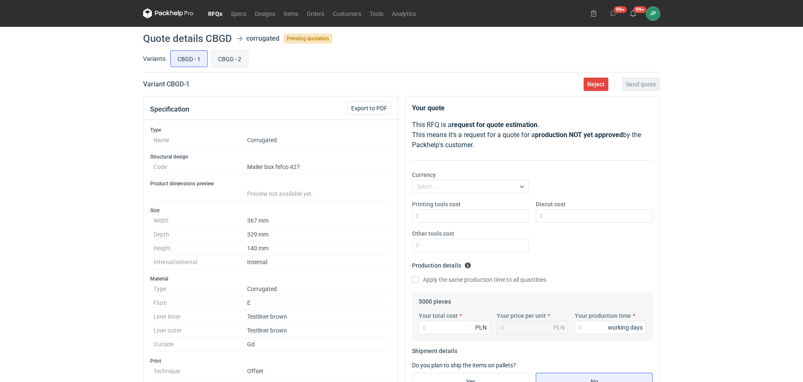
radio input "true"
click at [190, 62] on input "CBGD - 1" at bounding box center [189, 59] width 37 height 16
radio input "true"
click at [233, 59] on input "CBGD - 2" at bounding box center [230, 59] width 37 height 16
radio input "true"
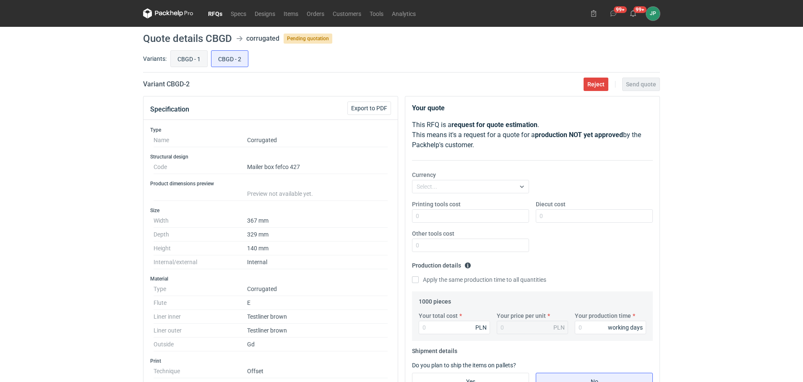
click at [188, 59] on input "CBGD - 1" at bounding box center [189, 59] width 37 height 16
radio input "true"
click at [201, 58] on input "CBGD - 1" at bounding box center [189, 59] width 37 height 16
click at [182, 60] on input "CBGD - 1" at bounding box center [189, 59] width 37 height 16
click at [188, 58] on input "CBGD - 1" at bounding box center [189, 59] width 37 height 16
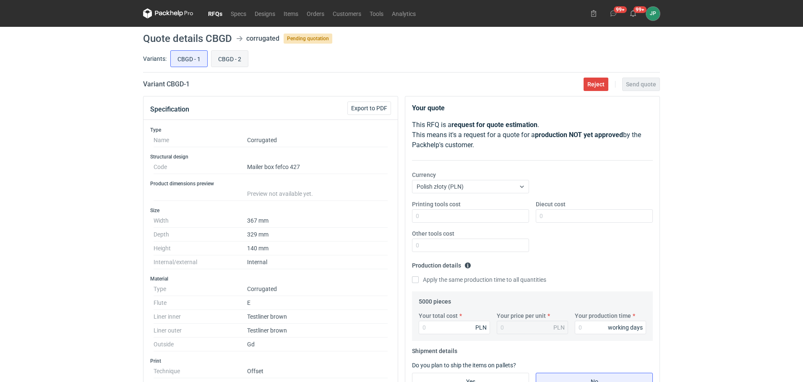
click at [223, 59] on input "CBGD - 2" at bounding box center [230, 59] width 37 height 16
radio input "true"
click at [194, 60] on input "CBGD - 1" at bounding box center [189, 59] width 37 height 16
radio input "true"
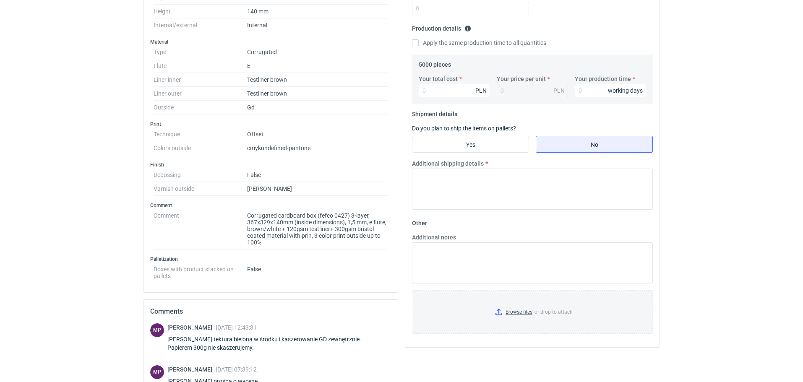
scroll to position [252, 0]
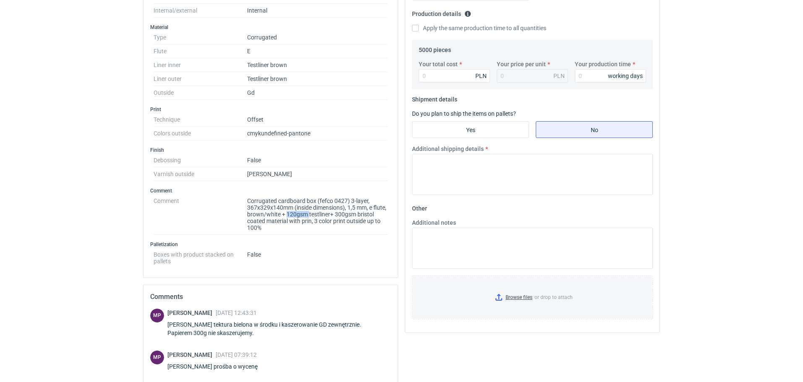
drag, startPoint x: 301, startPoint y: 214, endPoint x: 324, endPoint y: 214, distance: 22.3
click at [324, 214] on dd "Corrugated cardboard box (fefco 0427) 3-layer, 367x329x140mm (inside dimensions…" at bounding box center [317, 214] width 141 height 41
drag, startPoint x: 361, startPoint y: 216, endPoint x: 370, endPoint y: 218, distance: 10.0
click at [370, 218] on dd "Corrugated cardboard box (fefco 0427) 3-layer, 367x329x140mm (inside dimensions…" at bounding box center [317, 214] width 141 height 41
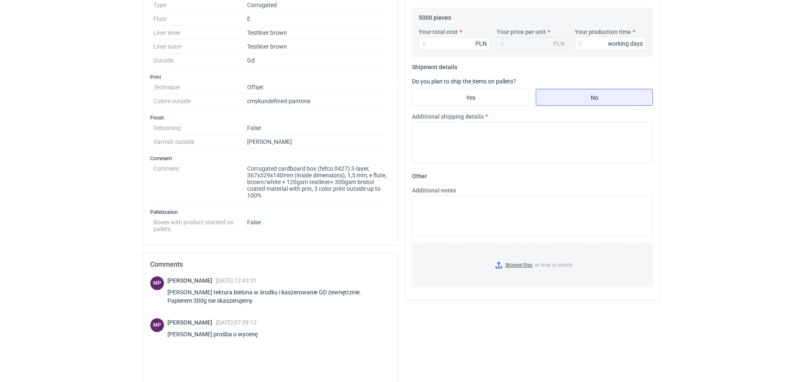
scroll to position [294, 0]
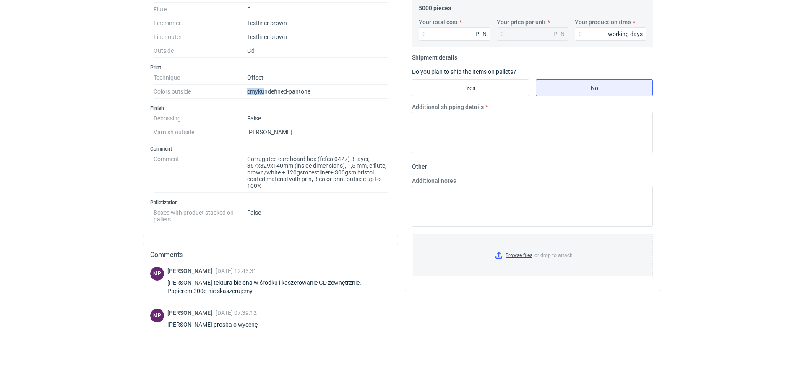
drag, startPoint x: 246, startPoint y: 94, endPoint x: 266, endPoint y: 92, distance: 20.7
click at [266, 92] on dl "Technique Offset Colors outside cmyk undefined-pantone" at bounding box center [271, 85] width 234 height 28
click at [298, 99] on div "Type Name Corrugated Structural design Code Mailer box fefco 427 Product dimens…" at bounding box center [271, 31] width 254 height 410
drag, startPoint x: 263, startPoint y: 95, endPoint x: 326, endPoint y: 87, distance: 63.9
click at [326, 87] on dd "cmyk undefined-pantone" at bounding box center [317, 92] width 141 height 14
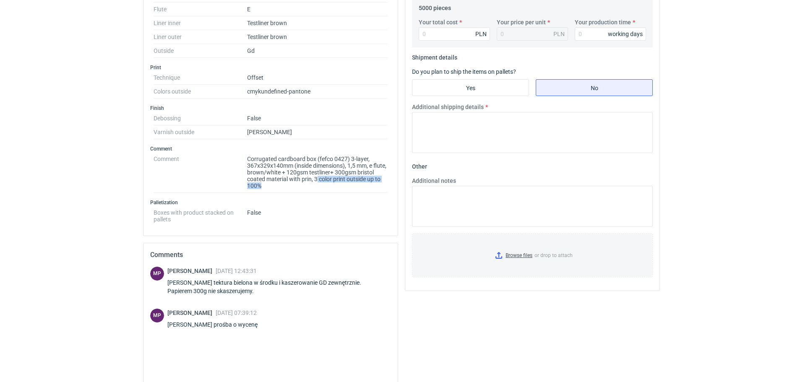
drag, startPoint x: 361, startPoint y: 185, endPoint x: 381, endPoint y: 185, distance: 19.3
click at [381, 185] on dd "Corrugated cardboard box (fefco 0427) 3-layer, 367x329x140mm (inside dimensions…" at bounding box center [317, 172] width 141 height 41
click at [368, 185] on dd "Corrugated cardboard box (fefco 0427) 3-layer, 367x329x140mm (inside dimensions…" at bounding box center [317, 172] width 141 height 41
drag, startPoint x: 279, startPoint y: 183, endPoint x: 263, endPoint y: 185, distance: 16.1
click at [265, 186] on dd "Corrugated cardboard box (fefco 0427) 3-layer, 367x329x140mm (inside dimensions…" at bounding box center [317, 172] width 141 height 41
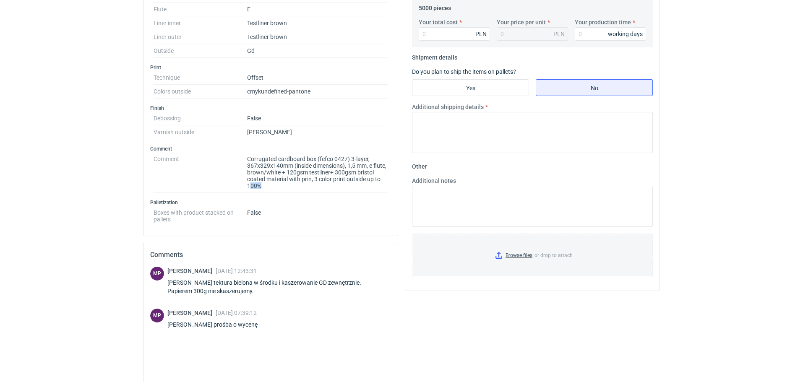
click at [342, 188] on dd "Corrugated cardboard box (fefco 0427) 3-layer, 367x329x140mm (inside dimensions…" at bounding box center [317, 172] width 141 height 41
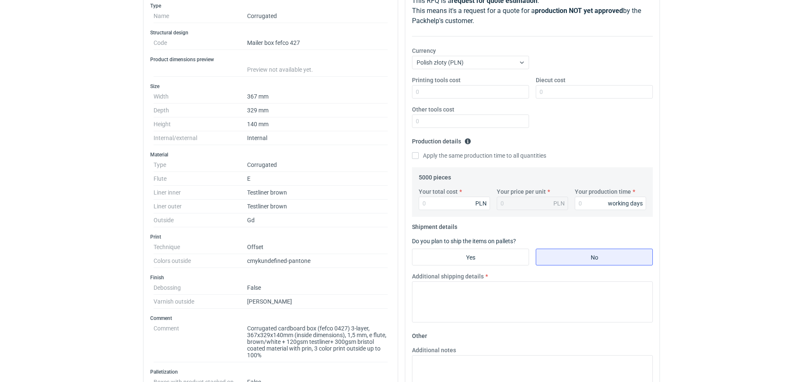
scroll to position [42, 0]
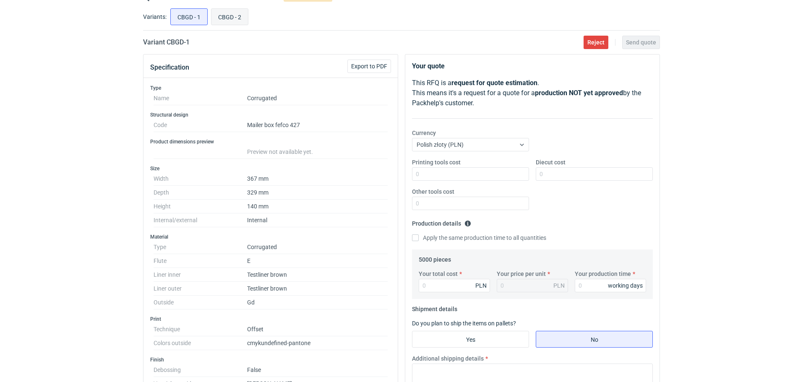
click at [218, 13] on input "CBGD - 2" at bounding box center [230, 17] width 37 height 16
radio input "true"
click at [183, 14] on input "CBGD - 1" at bounding box center [189, 17] width 37 height 16
radio input "true"
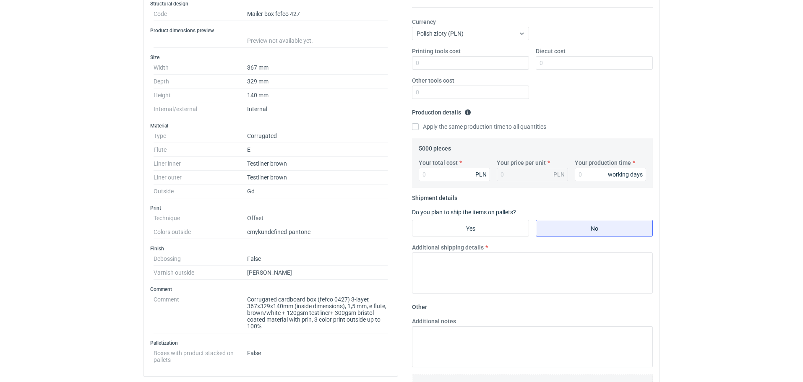
scroll to position [168, 0]
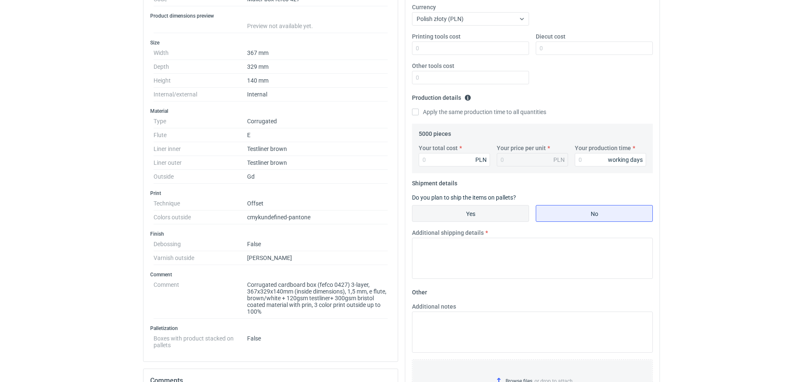
click at [489, 212] on input "Yes" at bounding box center [471, 214] width 116 height 16
radio input "true"
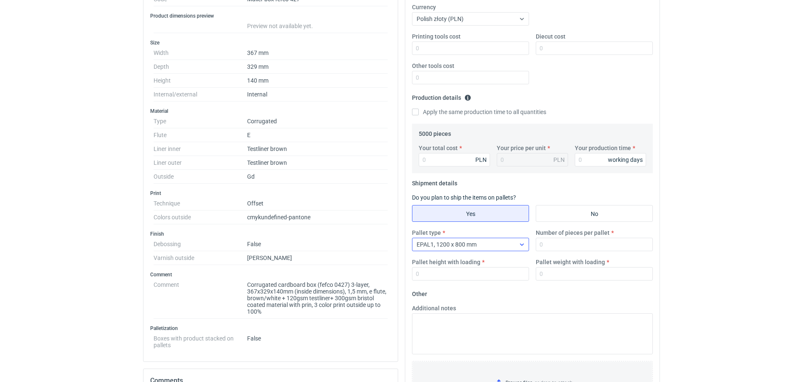
click at [469, 243] on span "EPAL1, 1200 x 800 mm" at bounding box center [447, 244] width 60 height 7
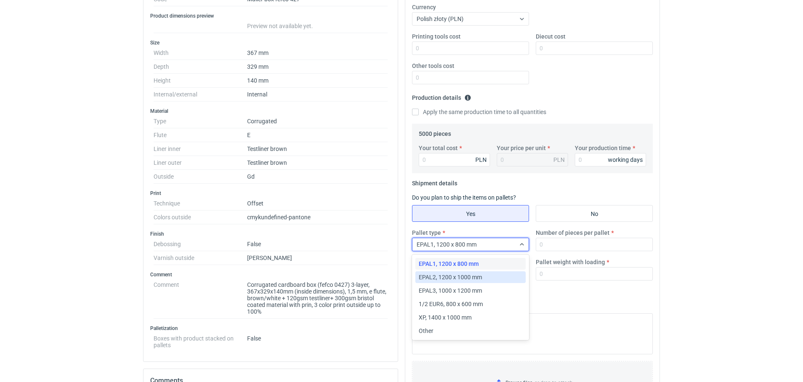
click at [471, 278] on span "EPAL2, 1200 x 1000 mm" at bounding box center [450, 277] width 63 height 8
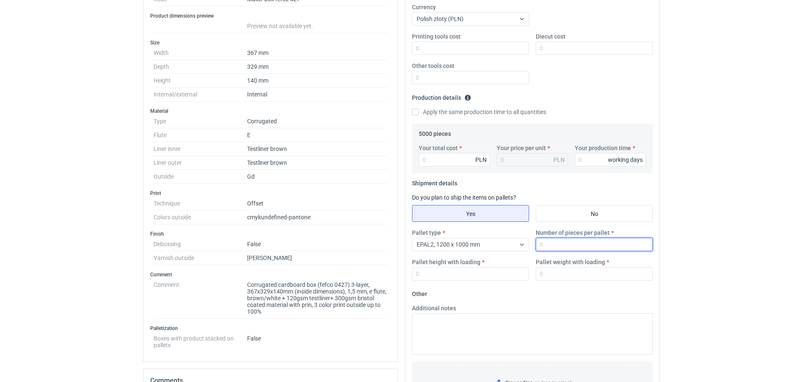
click at [546, 249] on input "Number of pieces per pallet" at bounding box center [594, 244] width 117 height 13
type input "825"
click at [471, 275] on input "Pallet height with loading" at bounding box center [470, 273] width 117 height 13
type input "1800"
click at [760, 203] on div "RFQs Specs Designs Items Orders Customers Tools Analytics 99+ 99+ JP Justyna Po…" at bounding box center [401, 23] width 803 height 382
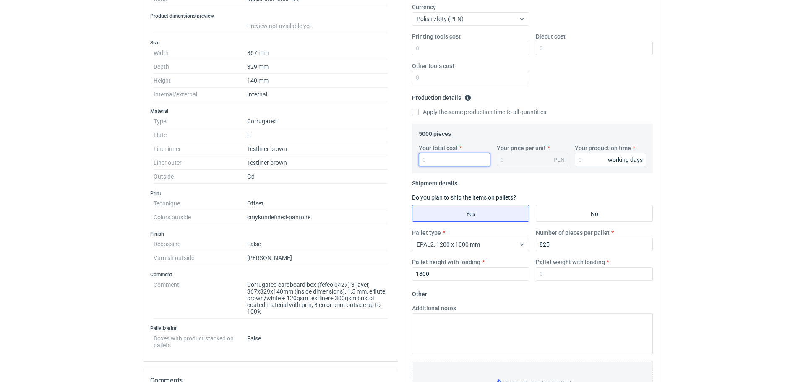
drag, startPoint x: 445, startPoint y: 165, endPoint x: 363, endPoint y: 149, distance: 83.7
click at [364, 163] on div "Specification Export to PDF Type Name Corrugated Structural design Code Mailer …" at bounding box center [402, 249] width 524 height 642
type input "26500"
type input "5.3"
type input "26500"
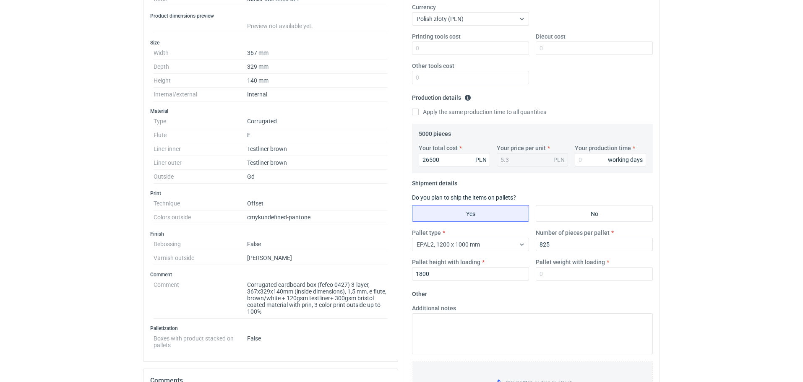
click at [711, 171] on div "RFQs Specs Designs Items Orders Customers Tools Analytics 99+ 99+ JP Justyna Po…" at bounding box center [401, 23] width 803 height 382
click at [583, 161] on input "Your production time" at bounding box center [610, 159] width 71 height 13
type input "15"
click at [733, 191] on div "RFQs Specs Designs Items Orders Customers Tools Analytics 99+ 99+ JP Justyna Po…" at bounding box center [401, 23] width 803 height 382
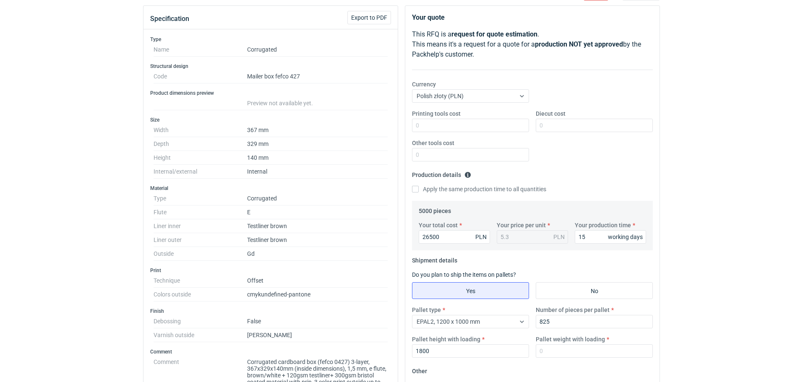
scroll to position [0, 0]
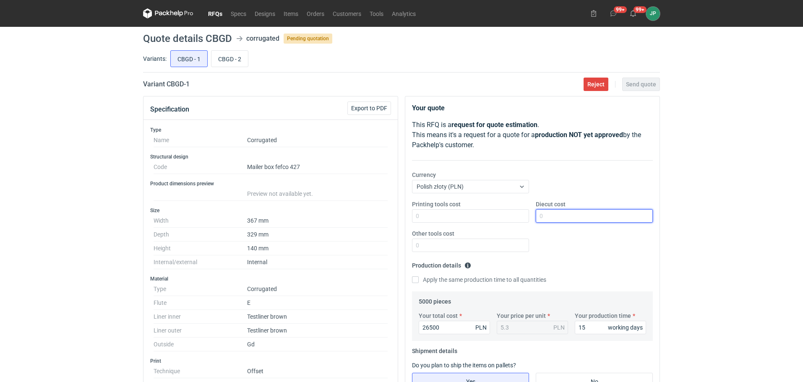
click at [586, 215] on input "Diecut cost" at bounding box center [594, 215] width 117 height 13
type input "1820"
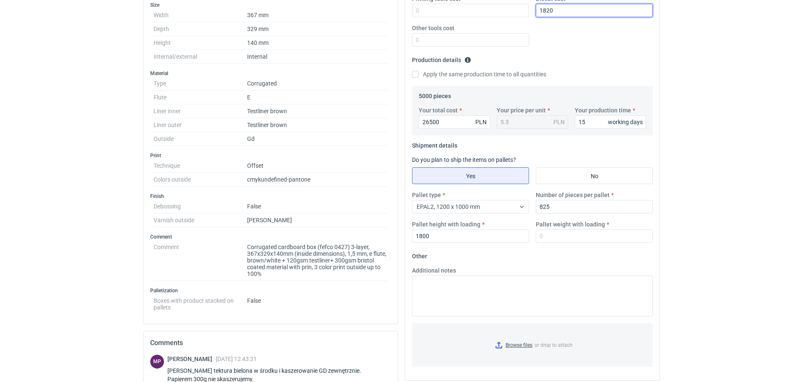
scroll to position [252, 0]
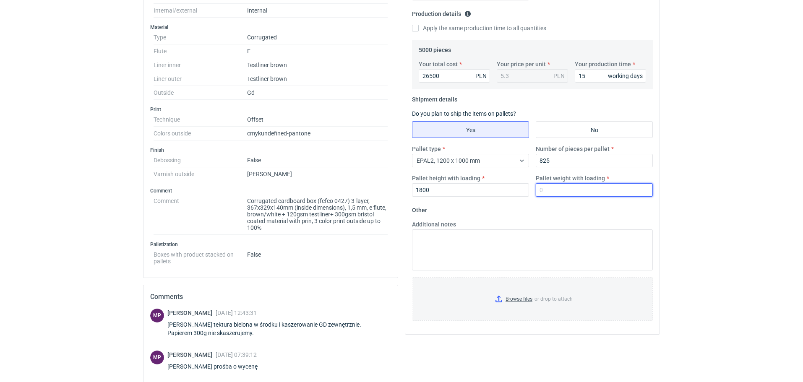
click at [569, 188] on input "Pallet weight with loading" at bounding box center [594, 189] width 117 height 13
type input "530"
drag, startPoint x: 730, startPoint y: 201, endPoint x: 738, endPoint y: 185, distance: 18.2
click at [512, 302] on input "Browse files or drop to attach" at bounding box center [532, 299] width 239 height 42
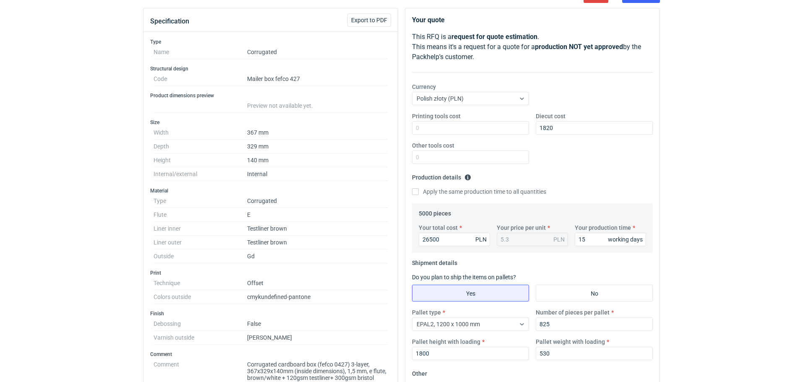
scroll to position [0, 0]
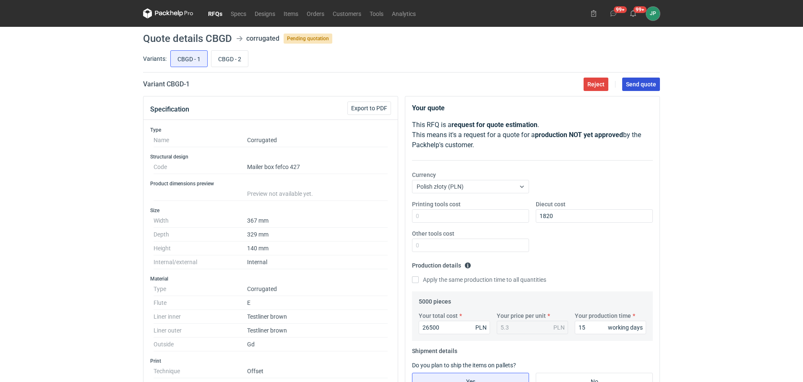
click at [637, 80] on button "Send quote" at bounding box center [641, 84] width 38 height 13
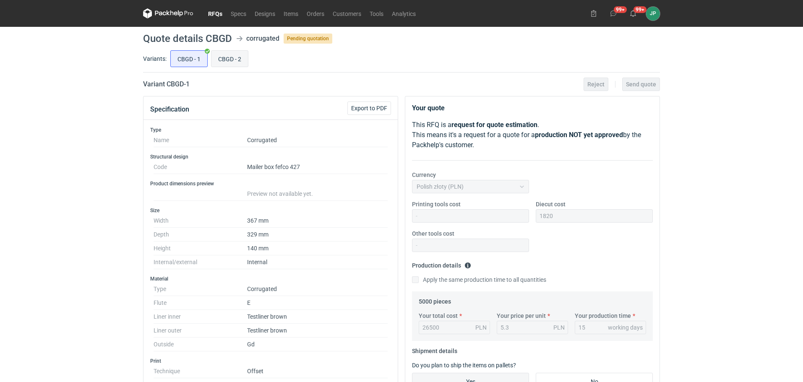
click at [238, 58] on input "CBGD - 2" at bounding box center [230, 59] width 37 height 16
radio input "true"
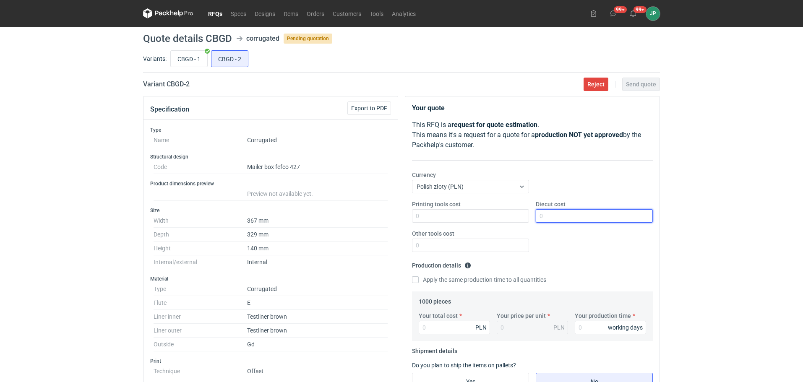
click at [573, 214] on input "Diecut cost" at bounding box center [594, 215] width 117 height 13
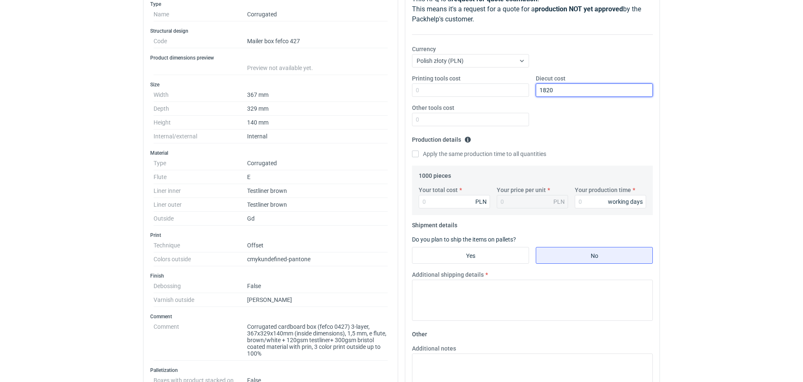
scroll to position [168, 0]
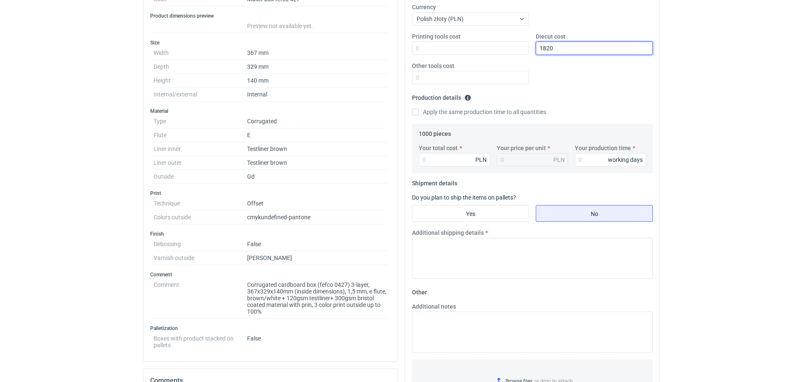
type input "1820"
click at [442, 161] on input "Your total cost" at bounding box center [454, 159] width 71 height 13
type input "10350"
type input "10.35"
type input "10350"
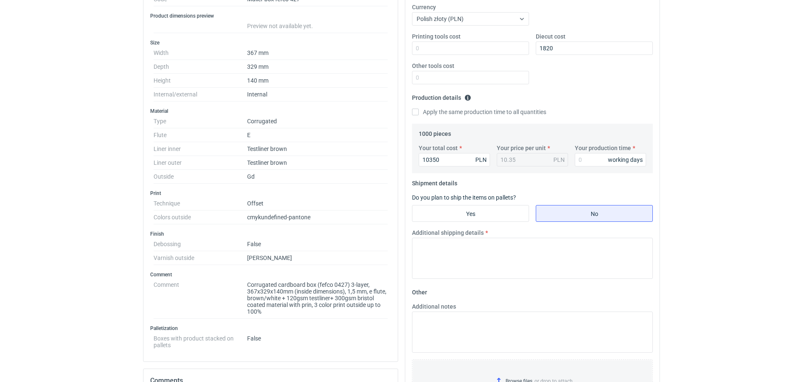
drag, startPoint x: 739, startPoint y: 204, endPoint x: 650, endPoint y: 201, distance: 89.0
click at [737, 206] on div "RFQs Specs Designs Items Orders Customers Tools Analytics 99+ 99+ JP Justyna Po…" at bounding box center [401, 23] width 803 height 382
click at [584, 159] on input "Your production time" at bounding box center [610, 159] width 71 height 13
type input "15"
click at [480, 218] on input "Yes" at bounding box center [471, 214] width 116 height 16
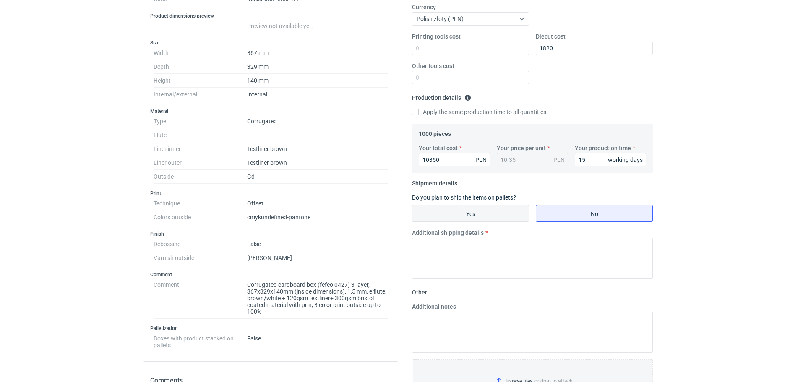
radio input "true"
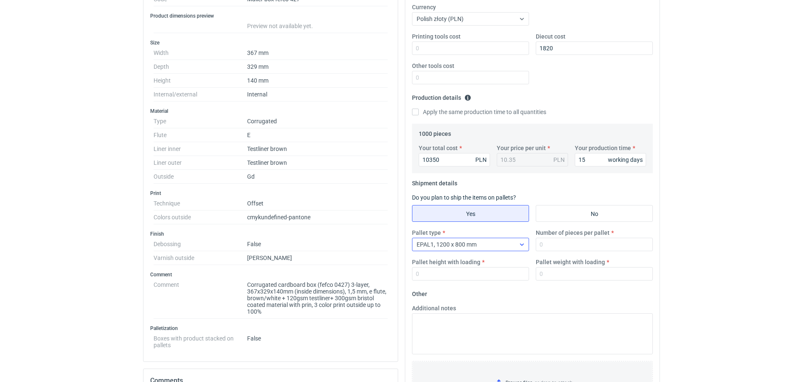
click at [475, 246] on span "EPAL1, 1200 x 800 mm" at bounding box center [447, 244] width 60 height 7
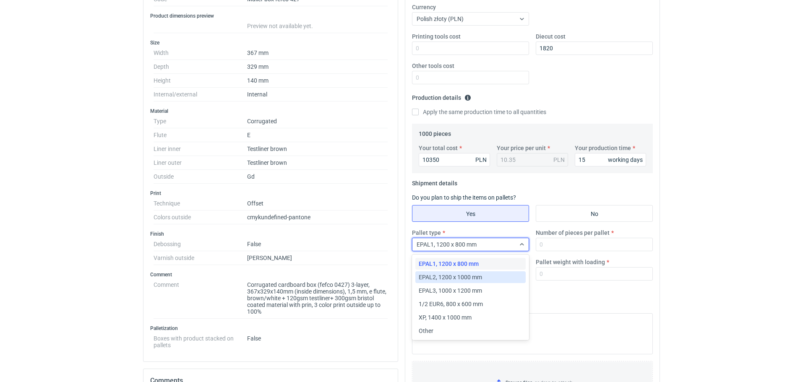
click at [472, 275] on span "EPAL2, 1200 x 1000 mm" at bounding box center [450, 277] width 63 height 8
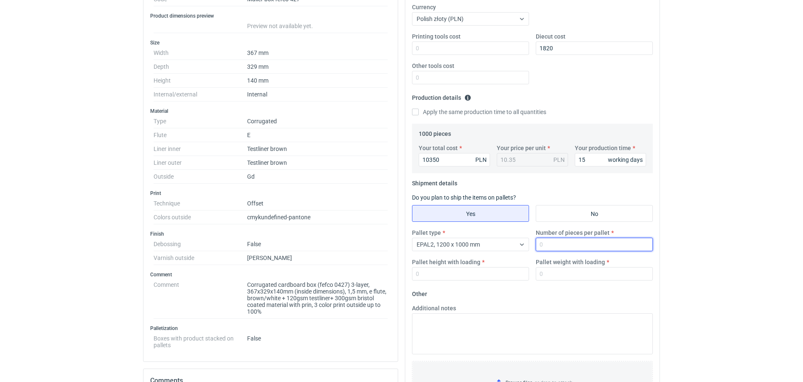
click at [591, 244] on input "Number of pieces per pallet" at bounding box center [594, 244] width 117 height 13
type input "2"
type input "825"
click at [747, 214] on html "RFQs Specs Designs Items Orders Customers Tools Analytics 99+ 99+ JP Justyna Po…" at bounding box center [401, 23] width 803 height 382
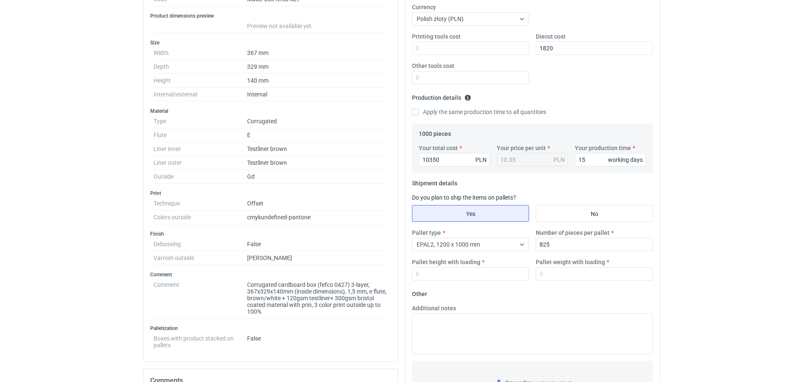
click at [484, 281] on div "Pallet type EPAL2, 1200 x 1000 mm Number of pieces per pallet 825 Pallet height…" at bounding box center [533, 258] width 248 height 59
click at [481, 280] on input "Pallet height with loading" at bounding box center [470, 273] width 117 height 13
type input "1800"
click at [727, 202] on div "RFQs Specs Designs Items Orders Customers Tools Analytics 99+ 99+ JP Justyna Po…" at bounding box center [401, 23] width 803 height 382
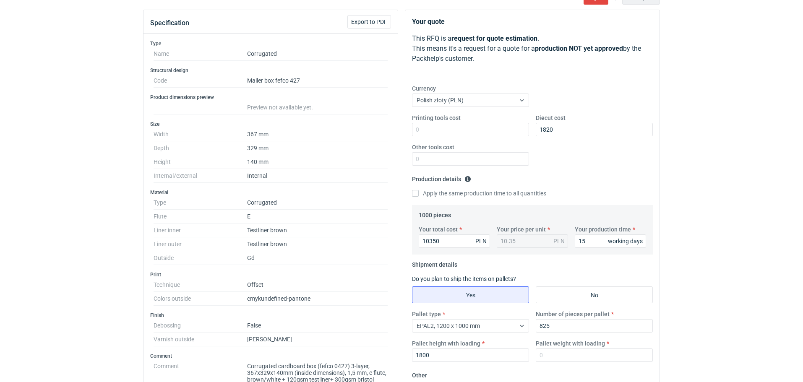
scroll to position [0, 0]
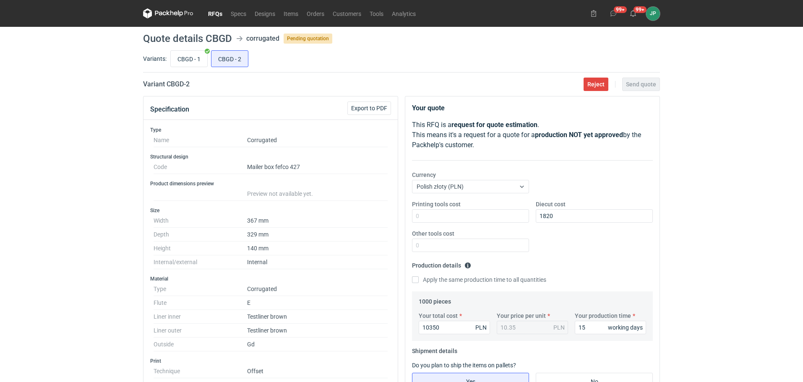
drag, startPoint x: 204, startPoint y: 60, endPoint x: 101, endPoint y: 97, distance: 108.9
click at [88, 92] on div "RFQs Specs Designs Items Orders Customers Tools Analytics 99+ 99+ JP Justyna Po…" at bounding box center [401, 191] width 803 height 382
drag, startPoint x: 188, startPoint y: 58, endPoint x: 122, endPoint y: 91, distance: 74.0
click at [122, 91] on div "RFQs Specs Designs Items Orders Customers Tools Analytics 99+ 99+ JP Justyna Po…" at bounding box center [401, 191] width 803 height 382
click at [186, 61] on input "CBGD - 1" at bounding box center [189, 59] width 37 height 16
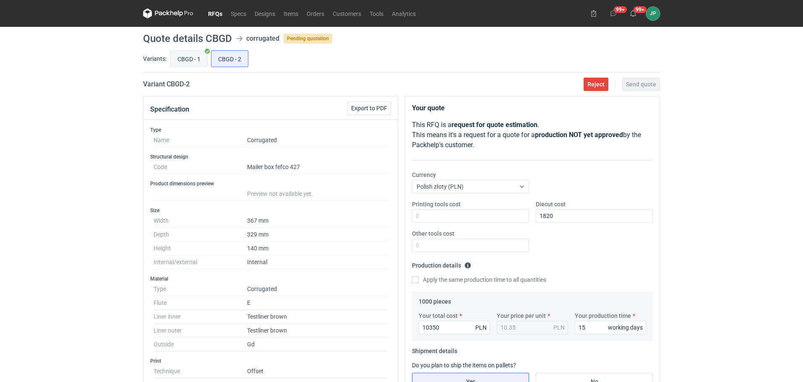
radio input "true"
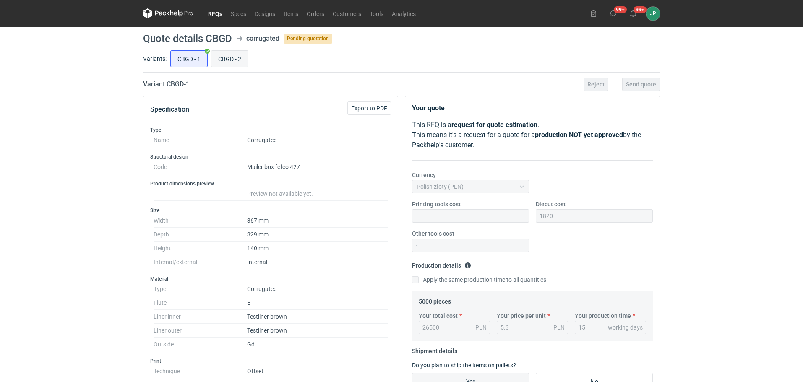
click at [218, 55] on input "CBGD - 2" at bounding box center [230, 59] width 37 height 16
radio input "true"
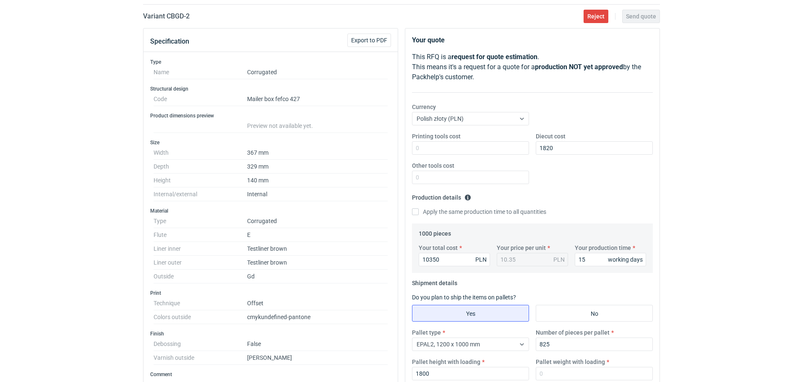
scroll to position [210, 0]
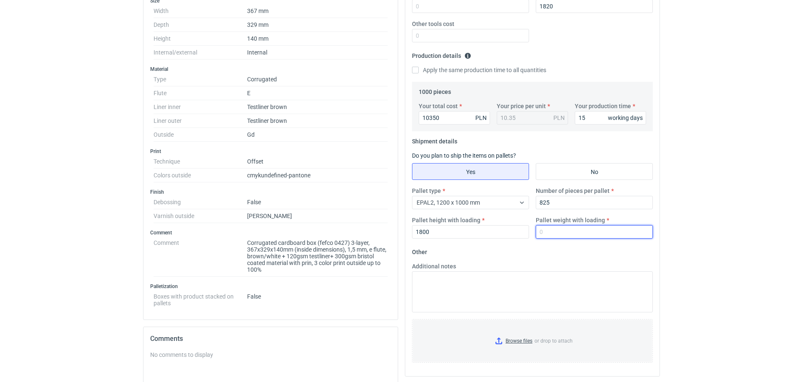
click at [569, 231] on input "Pallet weight with loading" at bounding box center [594, 231] width 117 height 13
type input "530"
click at [516, 343] on input "Browse files or drop to attach" at bounding box center [532, 341] width 239 height 42
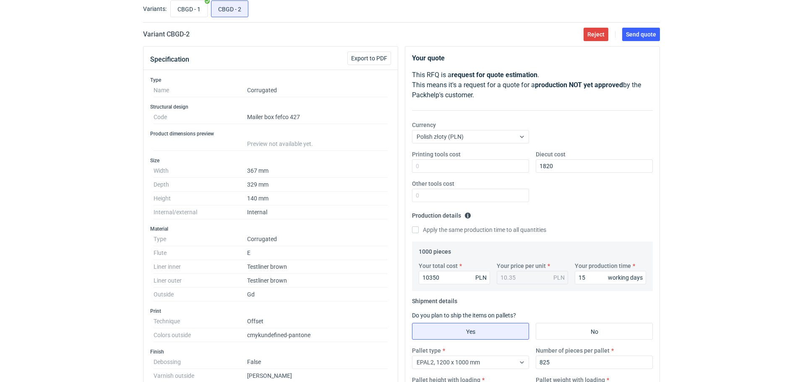
scroll to position [0, 0]
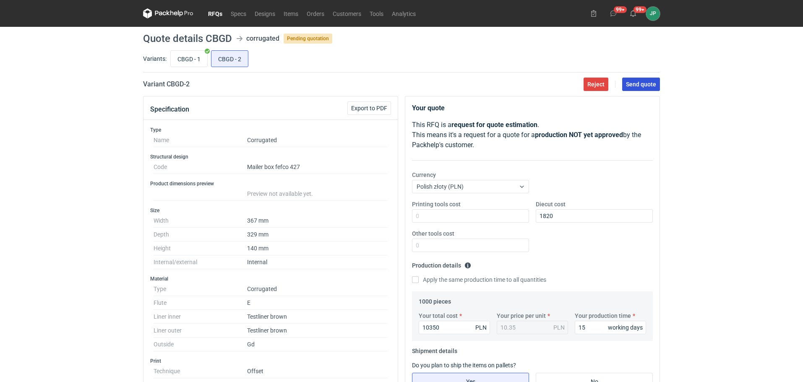
click at [643, 81] on span "Send quote" at bounding box center [641, 84] width 30 height 6
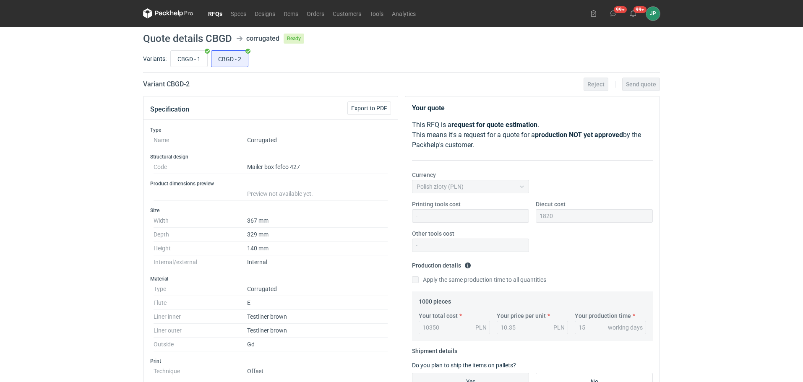
click at [39, 154] on div "RFQs Specs Designs Items Orders Customers Tools Analytics 99+ 99+ JP Justyna Po…" at bounding box center [401, 191] width 803 height 382
